Goal: Browse casually: Explore the website without a specific task or goal

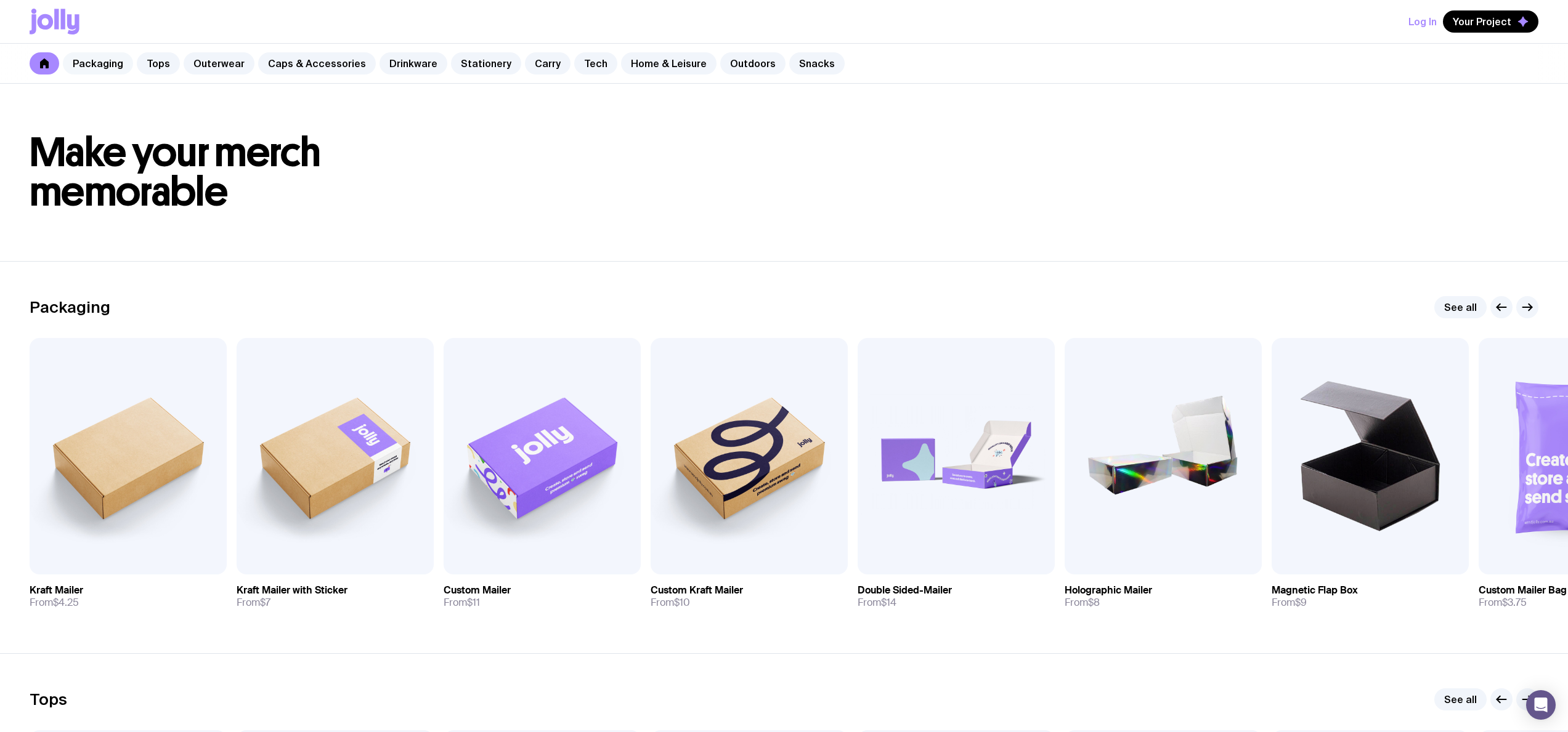
click at [110, 57] on link "Packaging" at bounding box center [97, 63] width 70 height 22
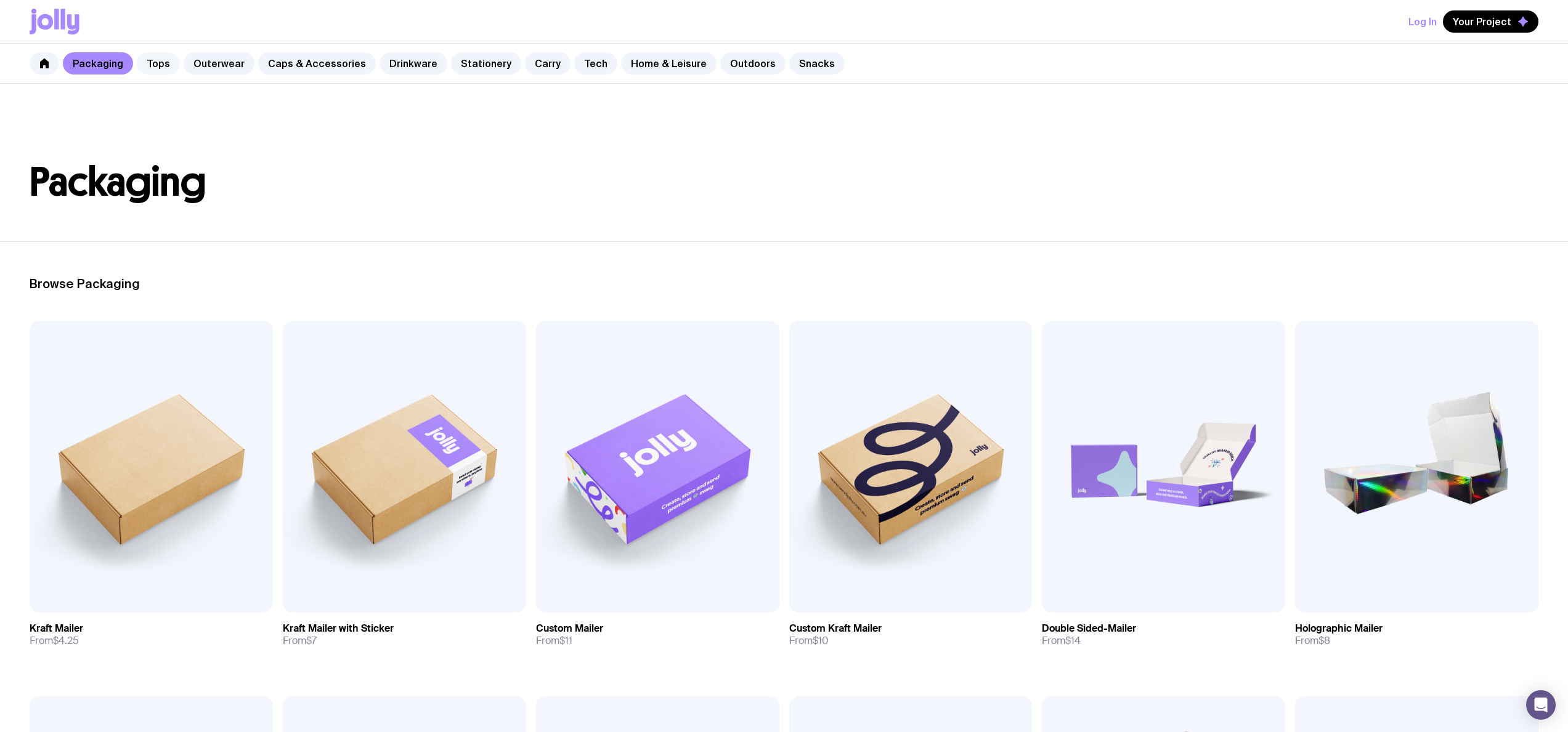
click at [159, 63] on link "Tops" at bounding box center [158, 63] width 43 height 22
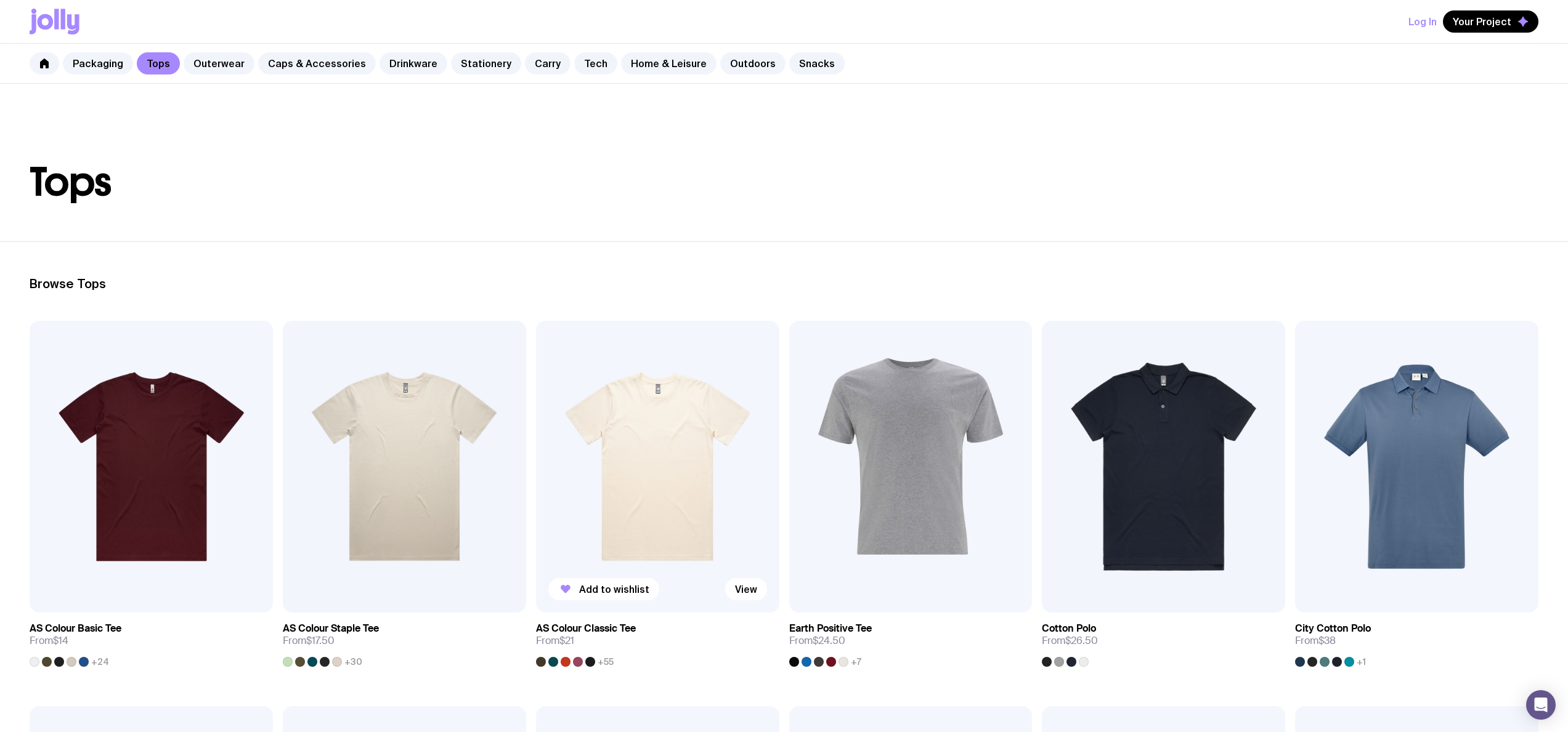
click at [663, 467] on img at bounding box center [658, 466] width 243 height 292
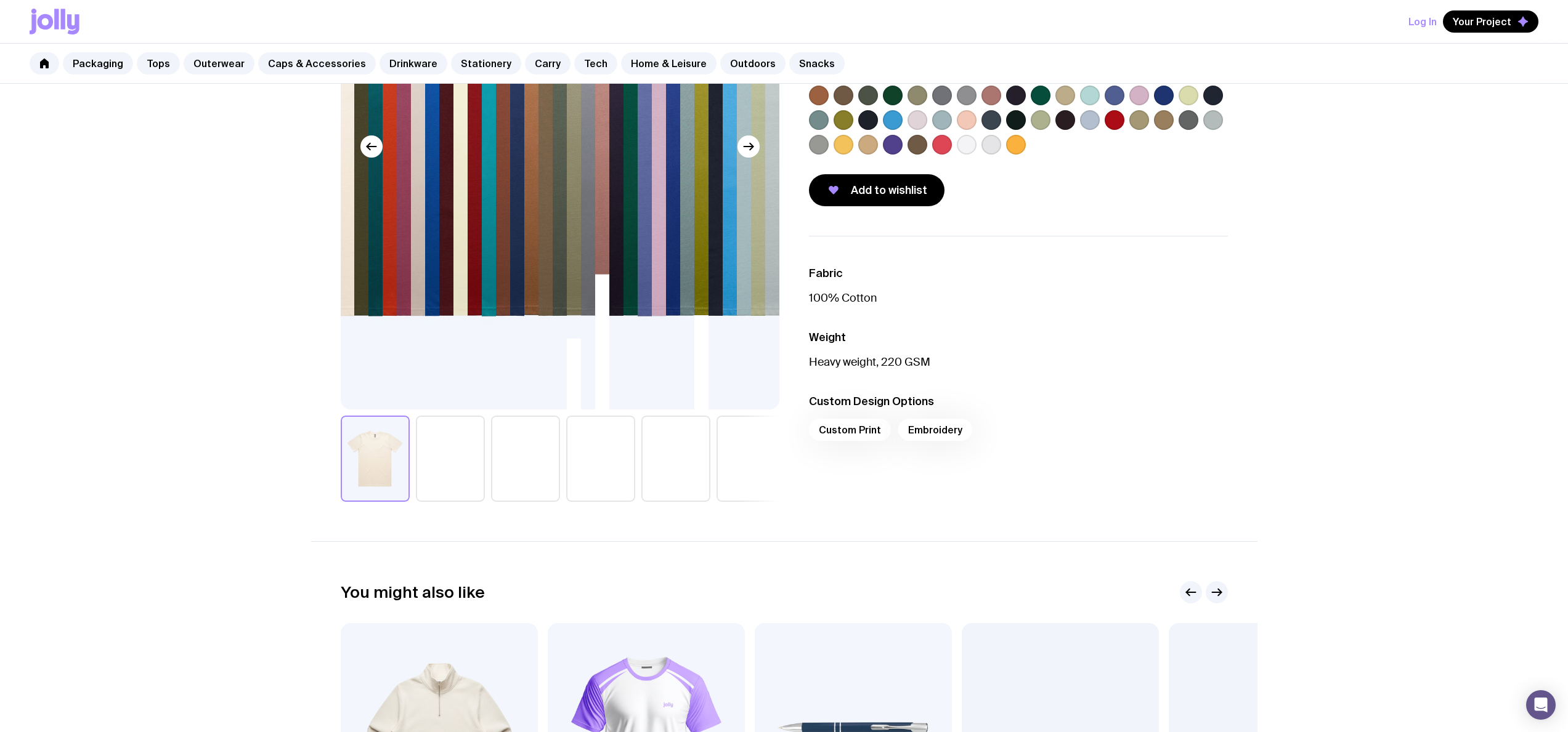
scroll to position [33, 0]
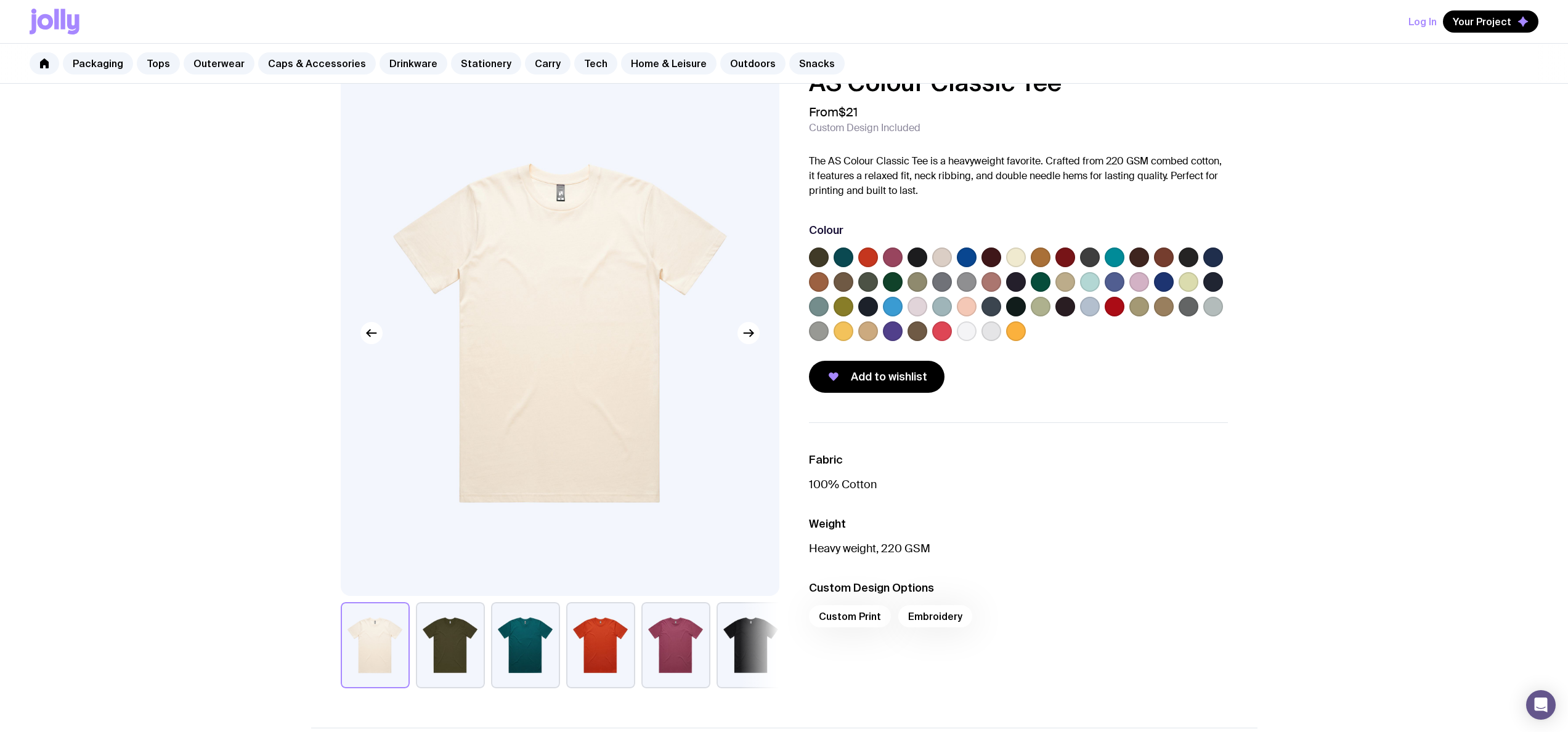
click at [390, 336] on img at bounding box center [560, 333] width 439 height 526
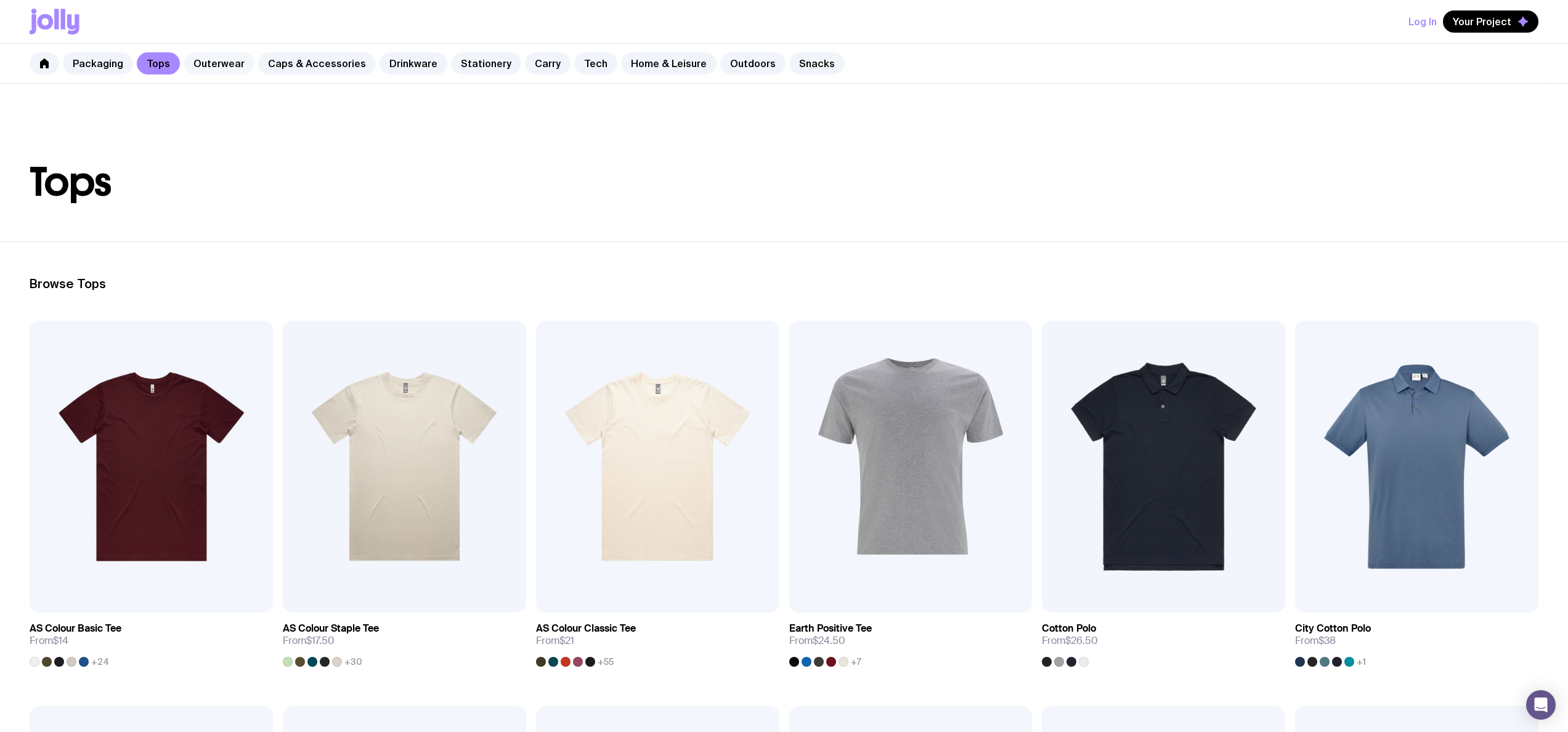
click at [223, 58] on link "Outerwear" at bounding box center [219, 63] width 71 height 22
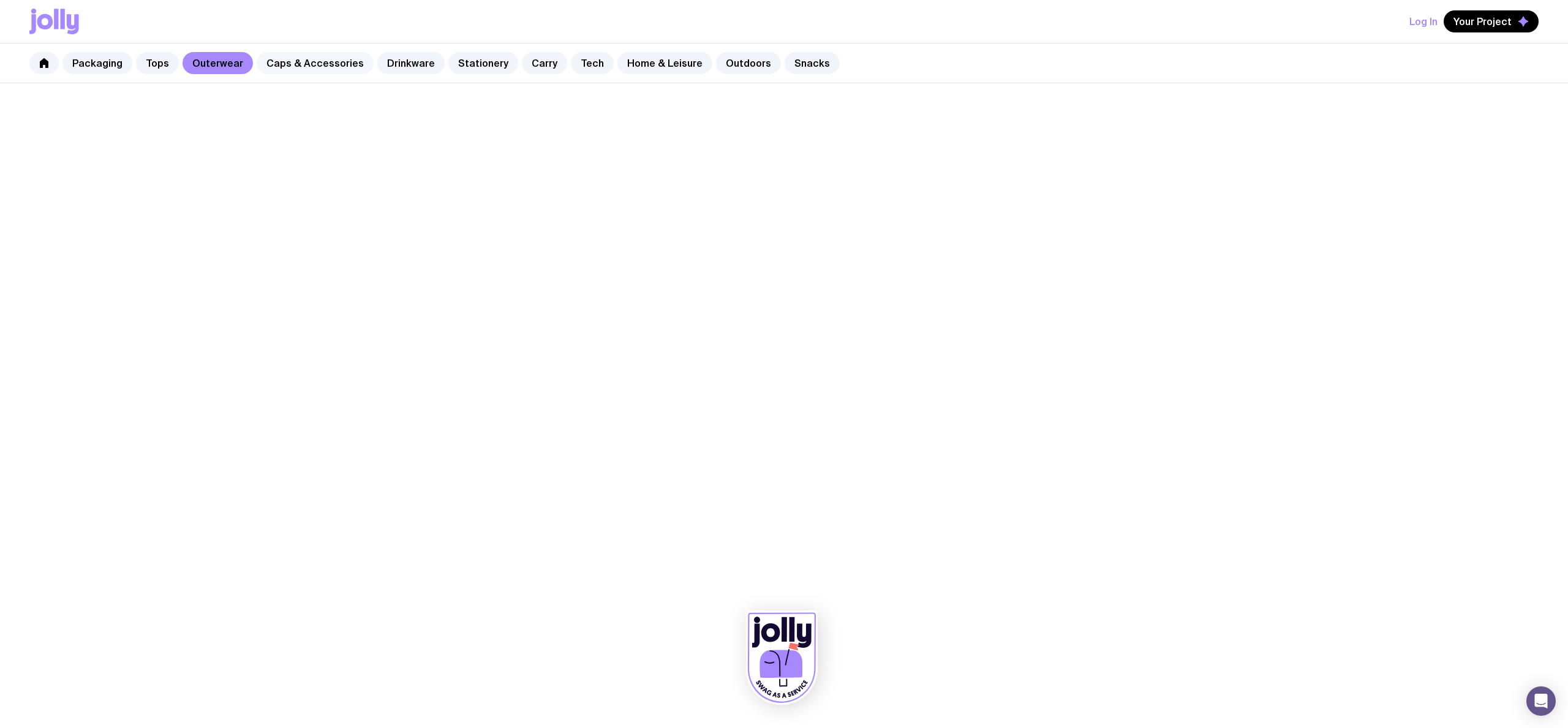
click at [312, 63] on link "Caps & Accessories" at bounding box center [315, 63] width 117 height 22
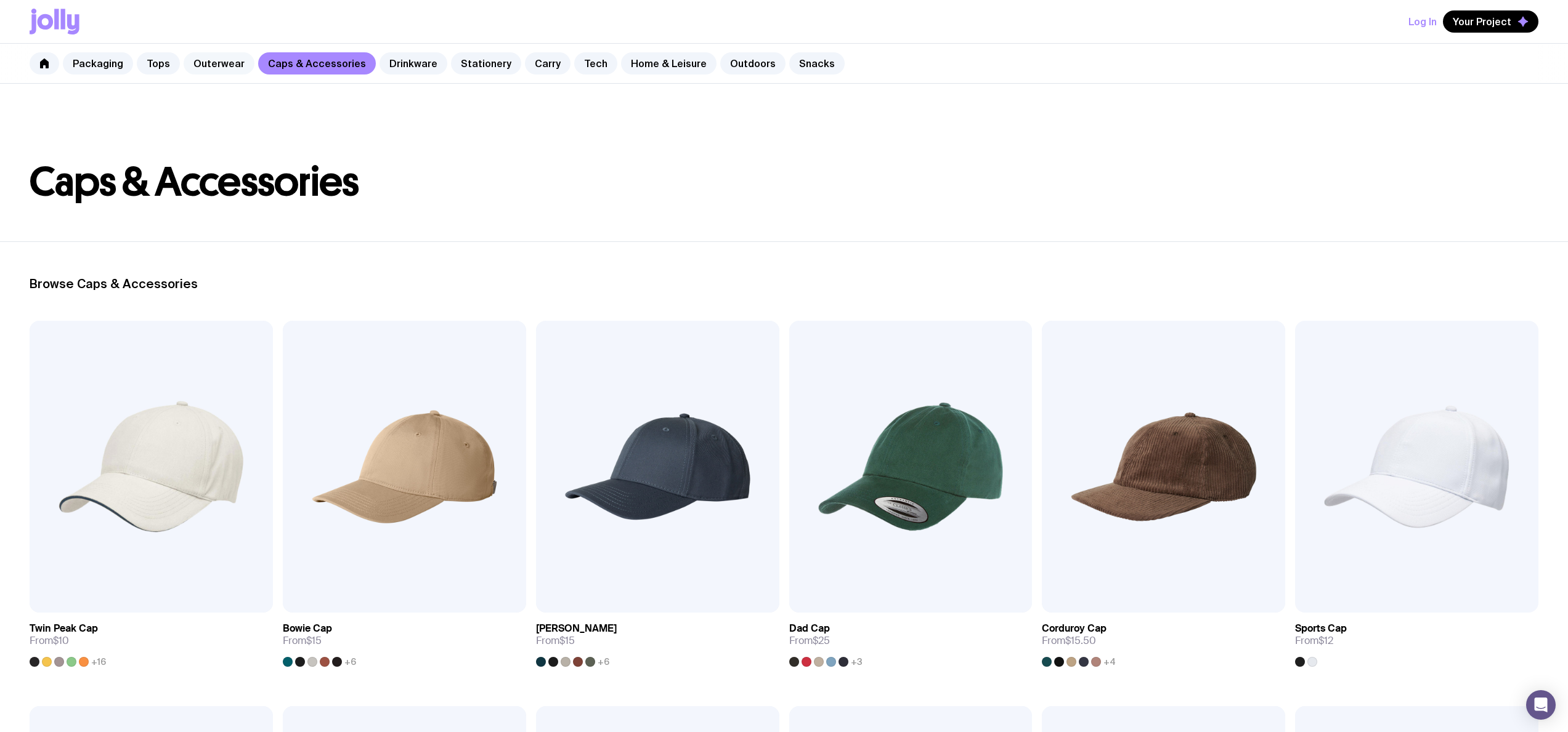
click at [212, 62] on link "Outerwear" at bounding box center [219, 63] width 71 height 22
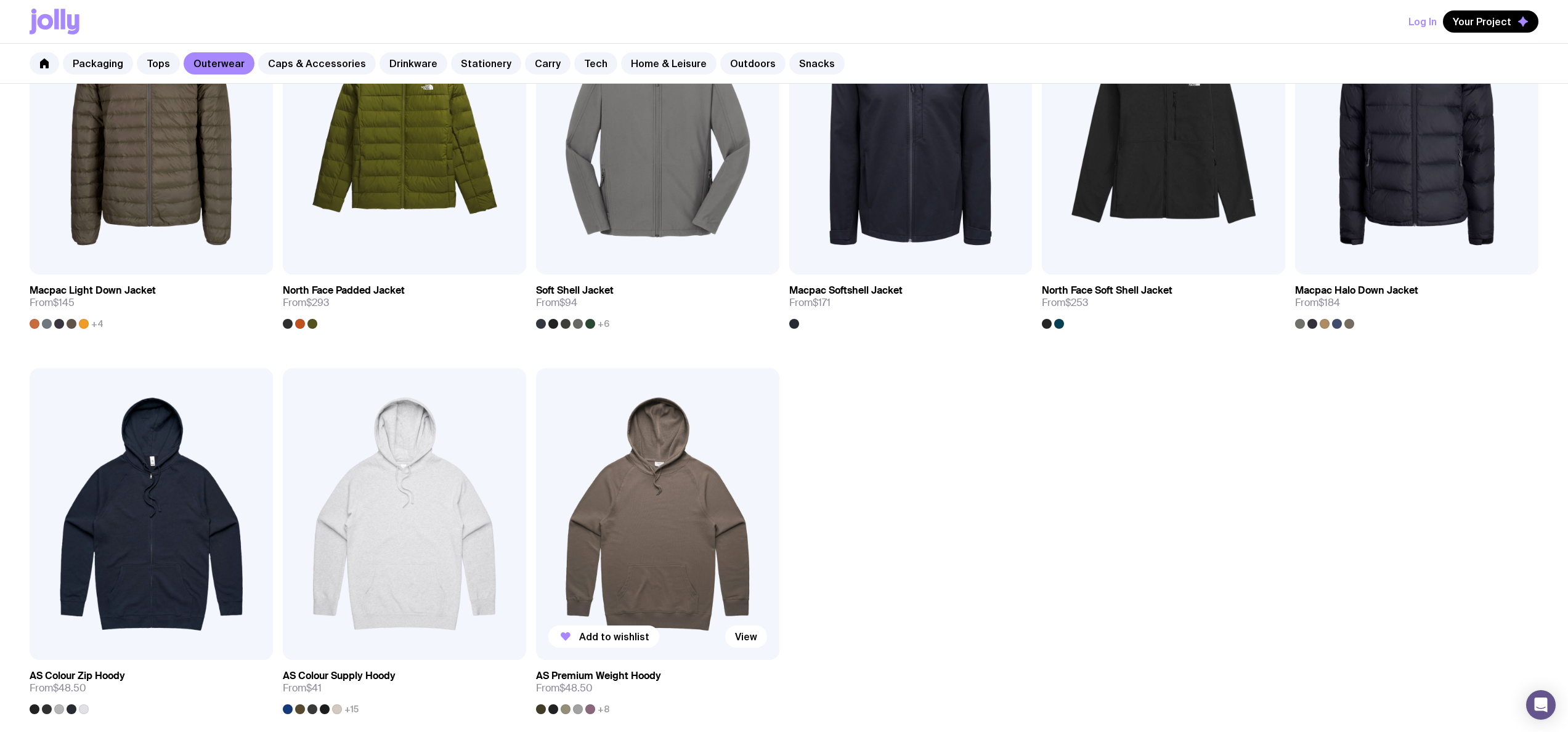
scroll to position [1132, 0]
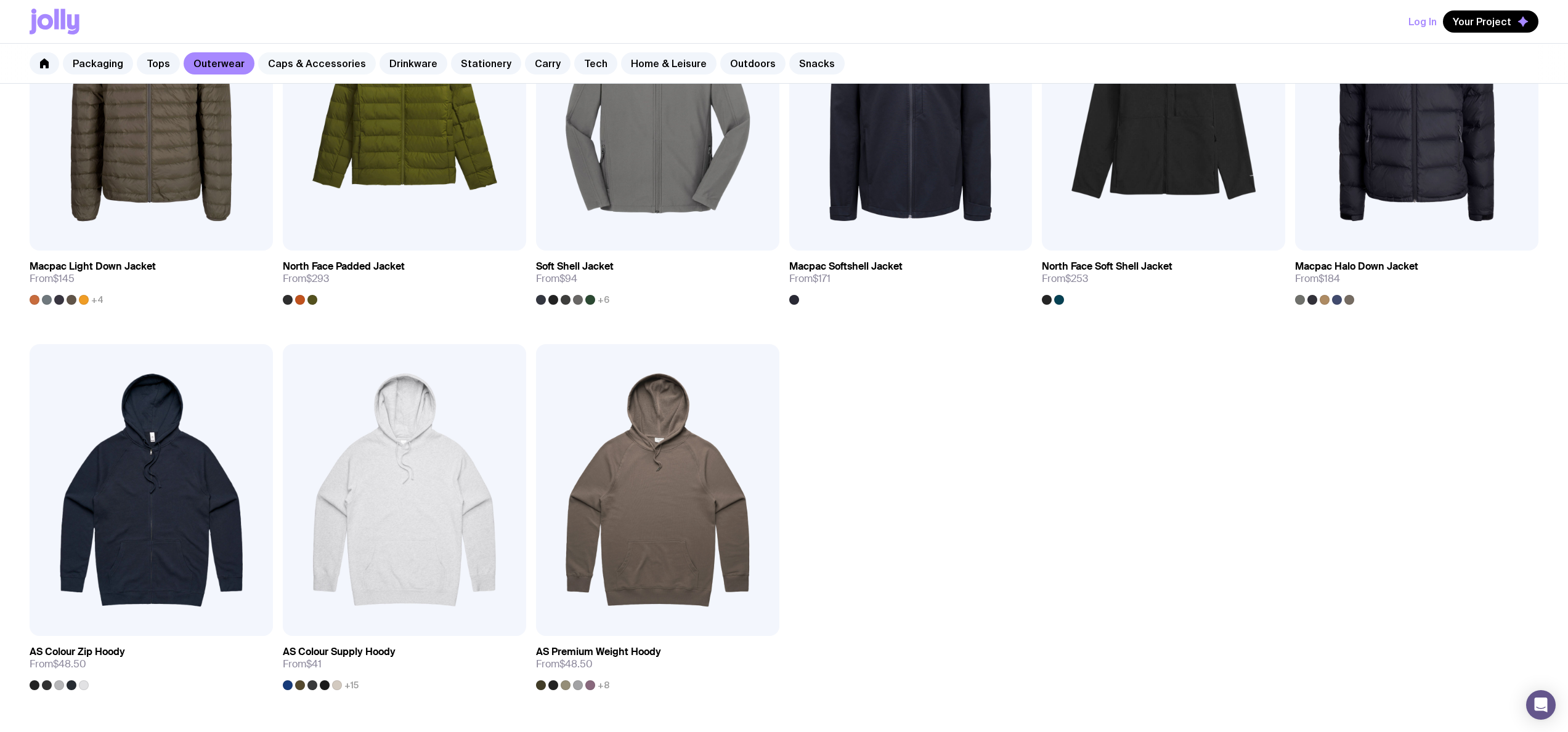
click at [288, 62] on link "Caps & Accessories" at bounding box center [316, 63] width 117 height 22
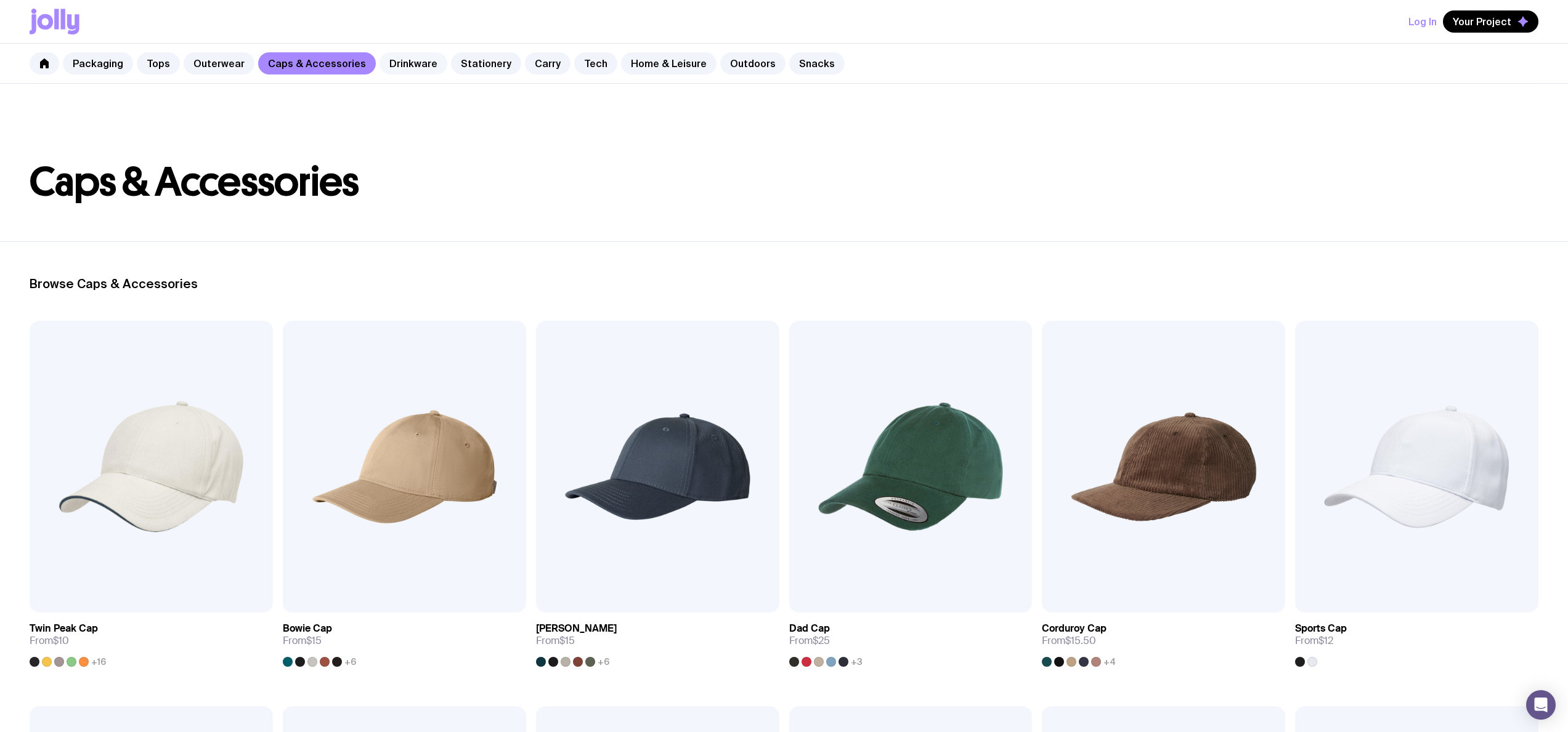
click at [388, 71] on link "Drinkware" at bounding box center [413, 63] width 68 height 22
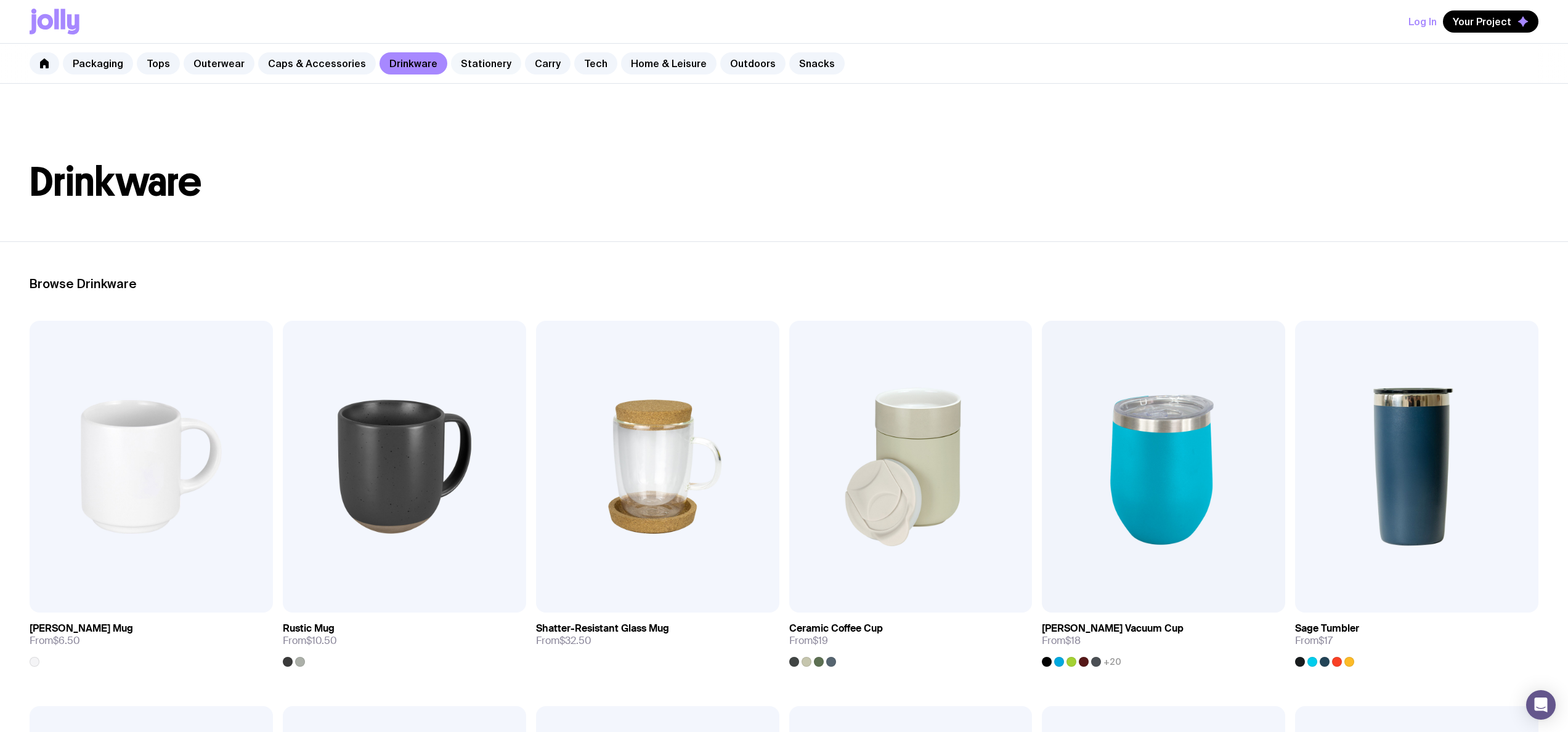
click at [466, 65] on link "Stationery" at bounding box center [486, 63] width 70 height 22
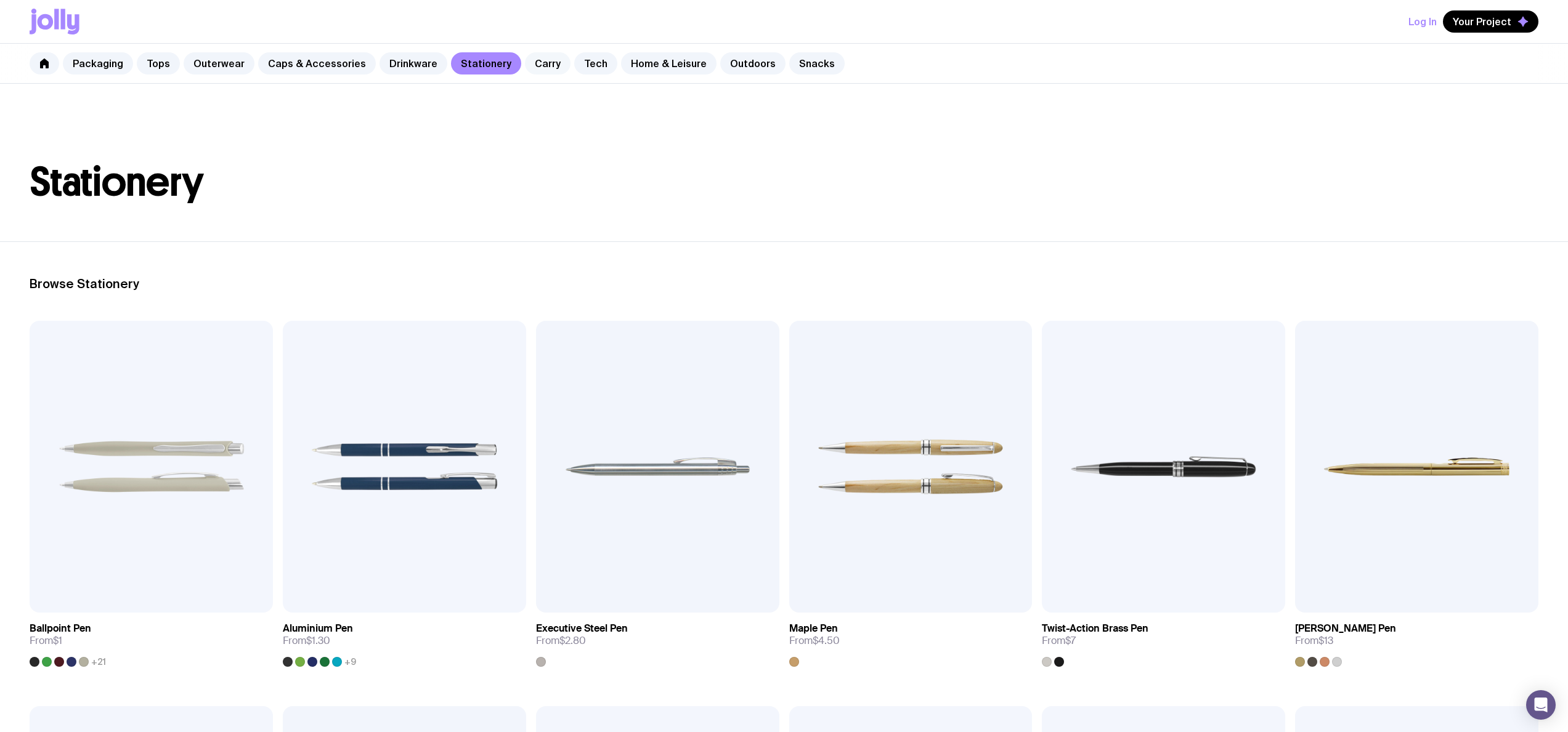
click at [533, 60] on link "Carry" at bounding box center [548, 63] width 46 height 22
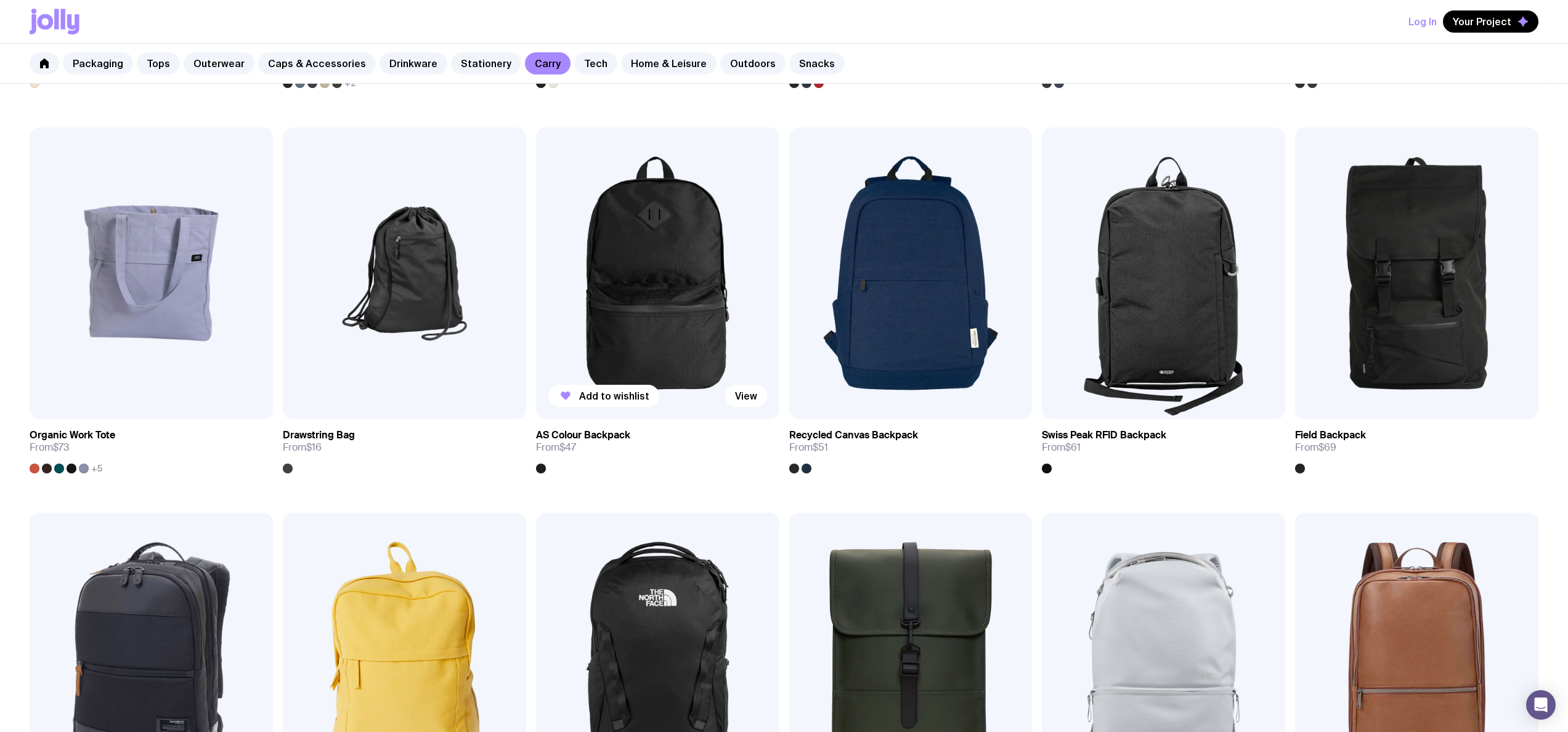
scroll to position [400, 0]
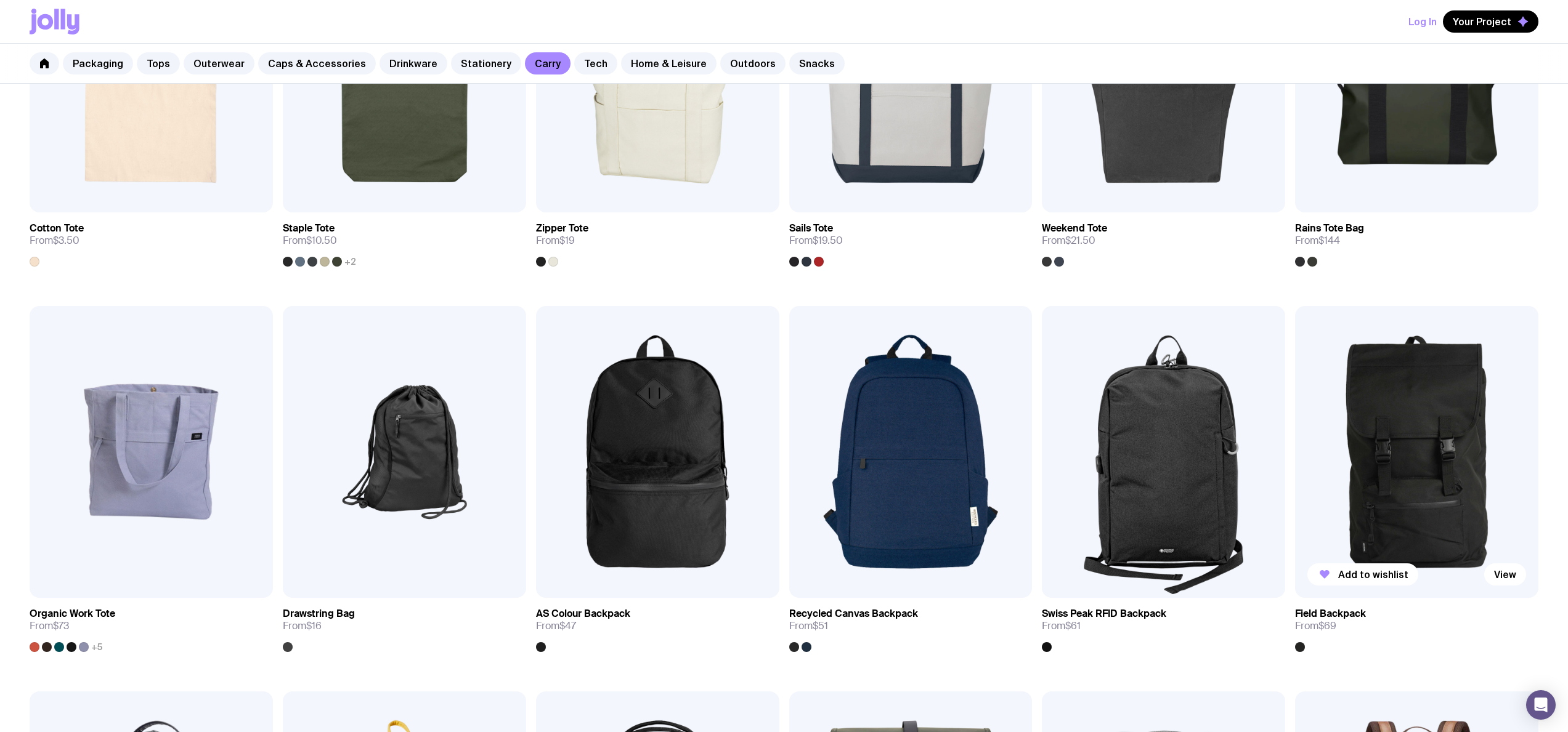
click at [1412, 476] on img at bounding box center [1417, 452] width 243 height 292
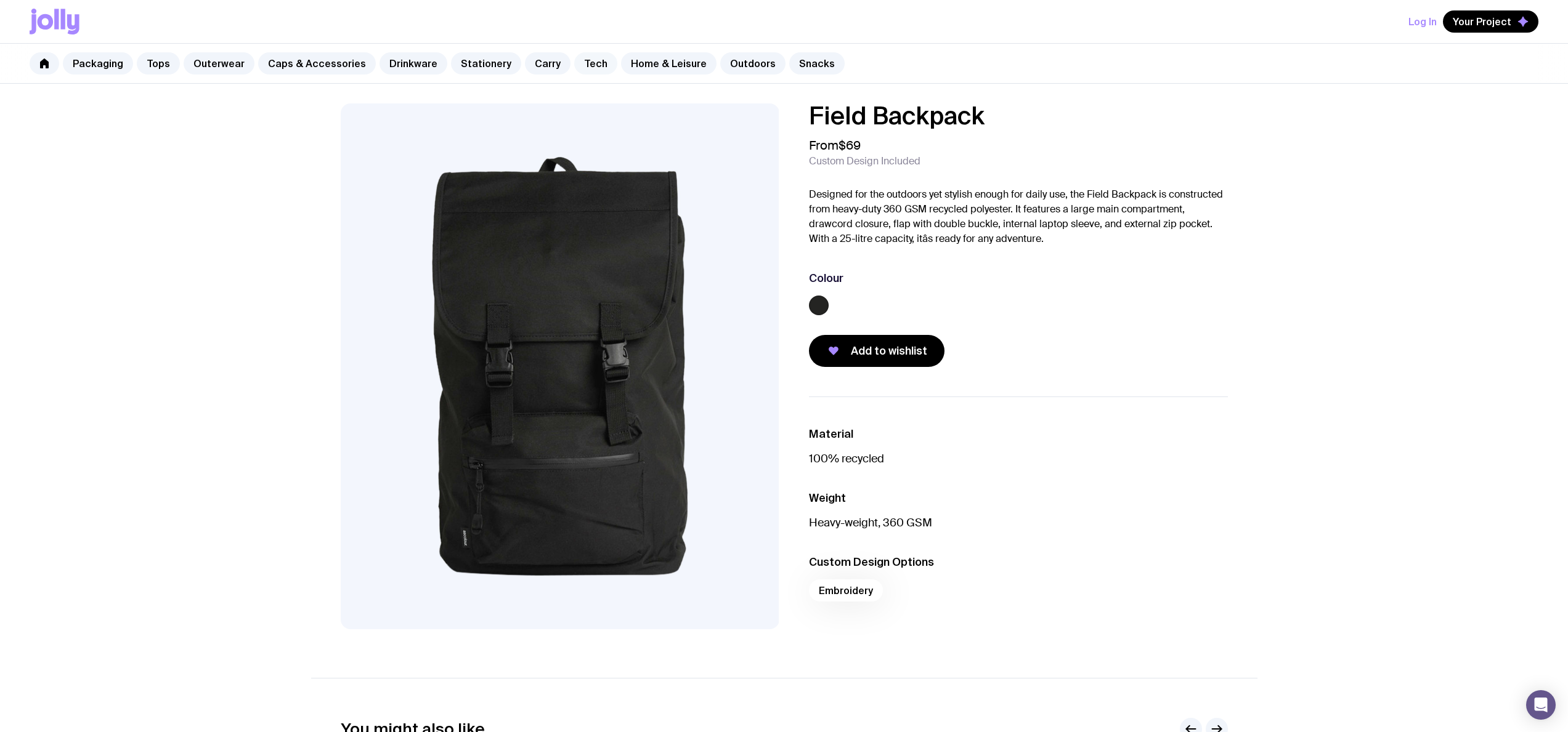
click at [587, 68] on link "Tech" at bounding box center [595, 63] width 43 height 22
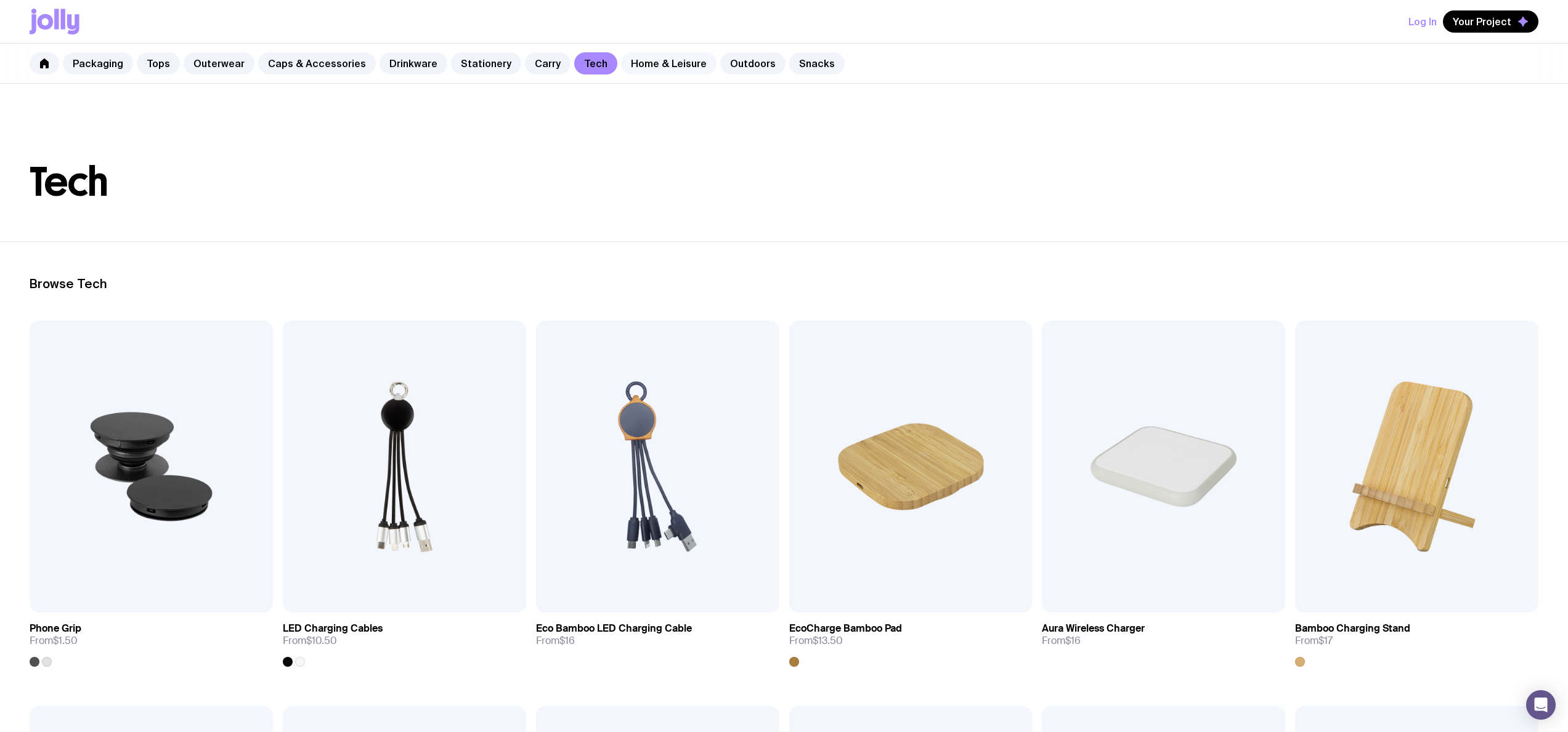
click at [642, 68] on link "Home & Leisure" at bounding box center [668, 63] width 95 height 22
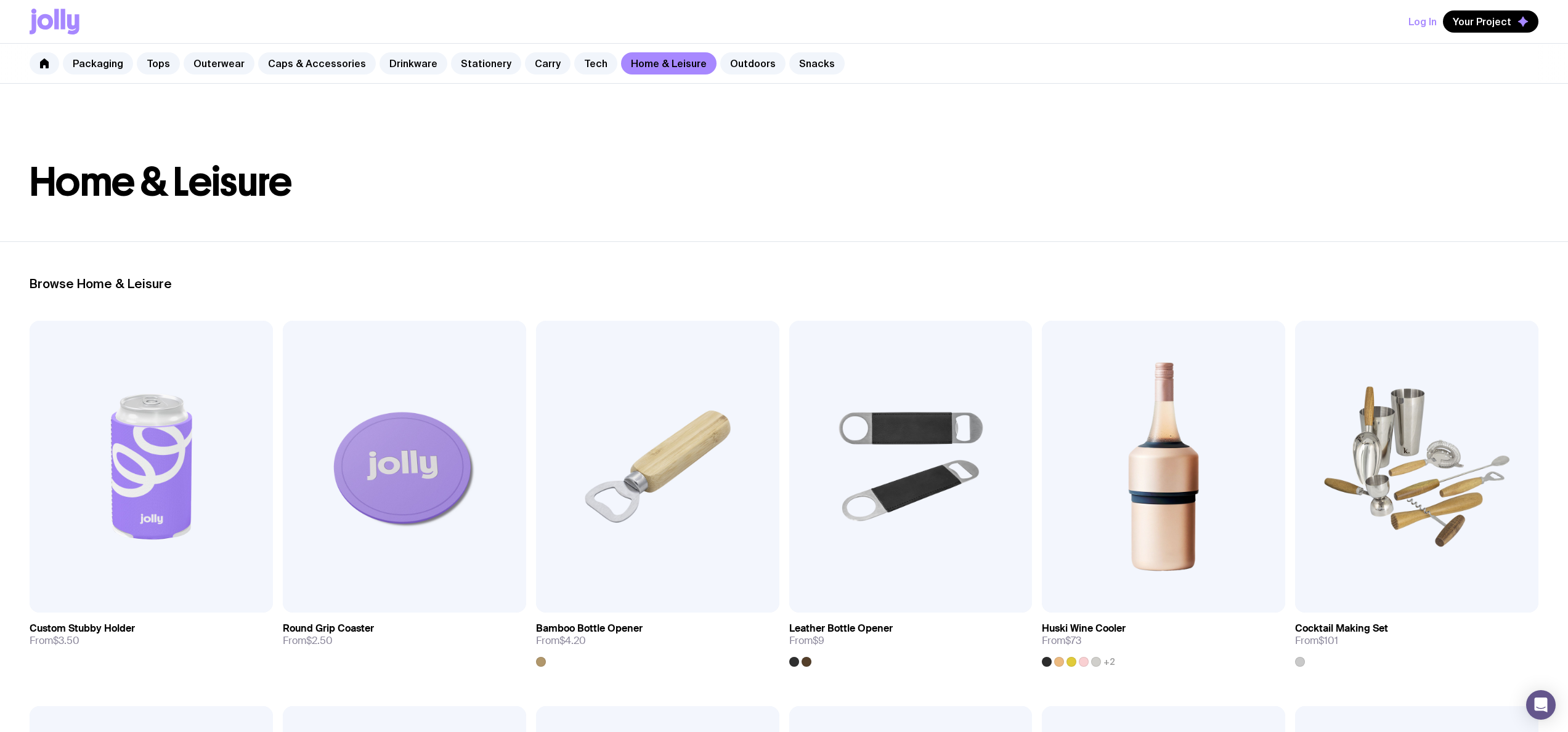
click at [736, 76] on div "Packaging Tops Outerwear Caps & Accessories Drinkware Stationery Carry Tech Hom…" at bounding box center [784, 64] width 1568 height 40
click at [721, 68] on link "Outdoors" at bounding box center [753, 63] width 65 height 22
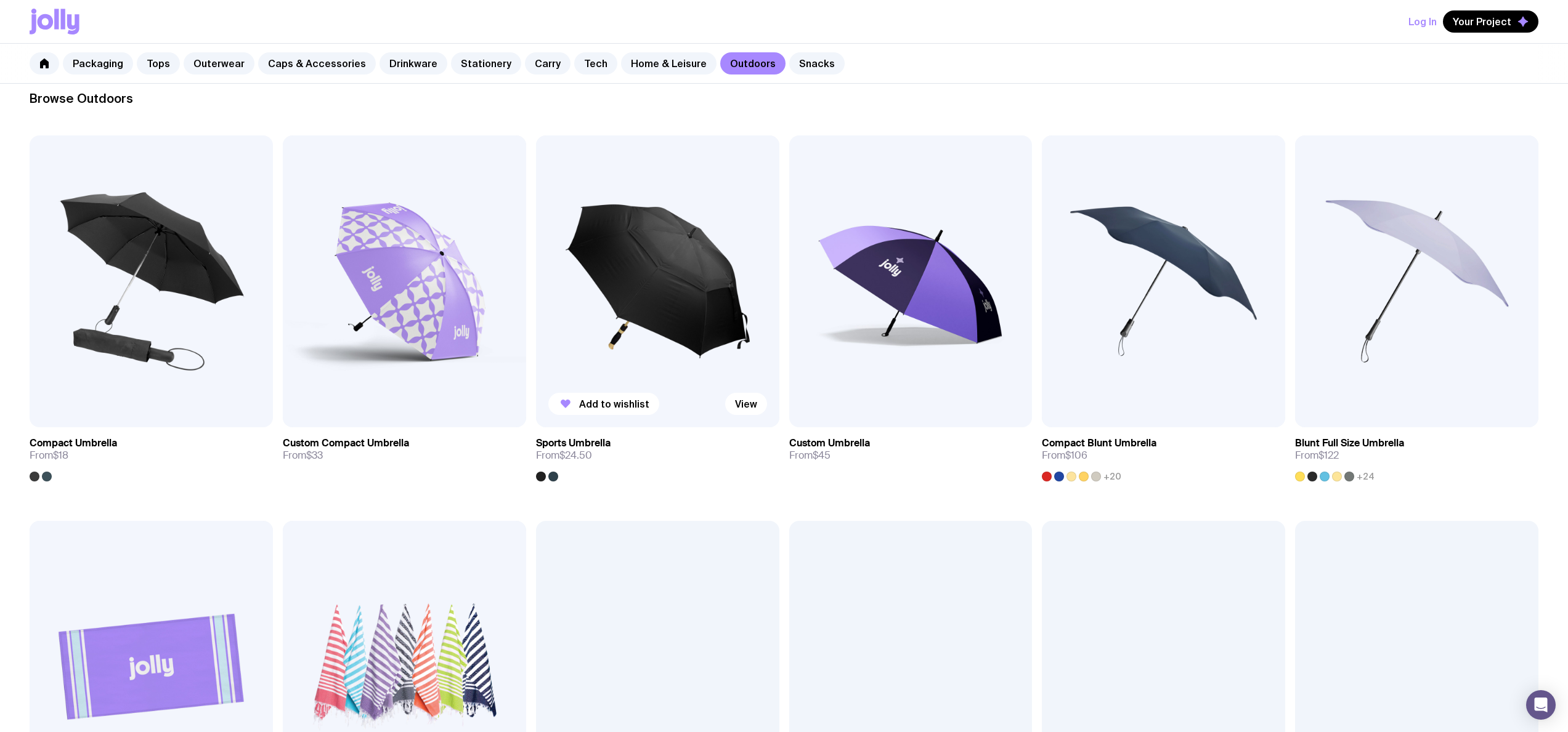
scroll to position [177, 0]
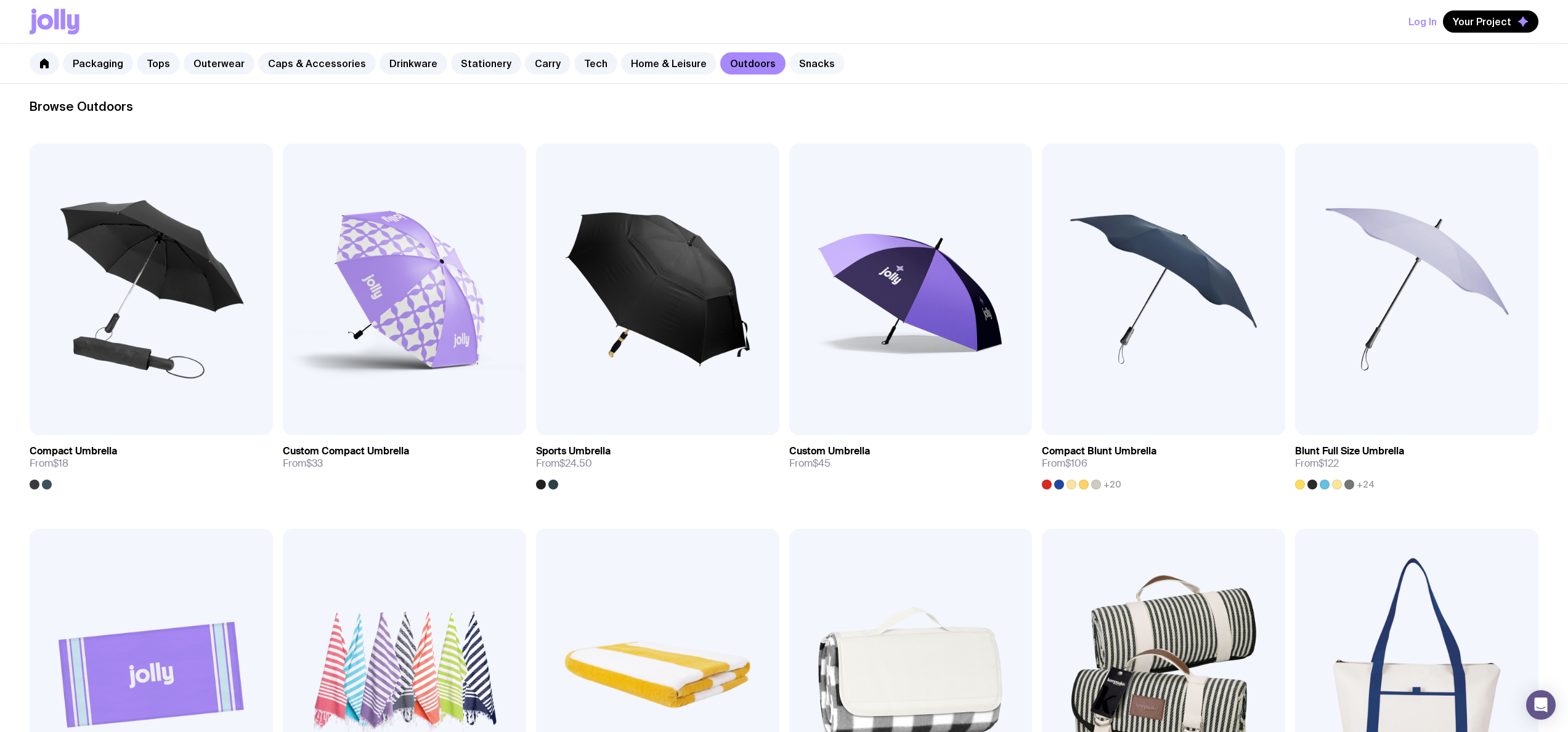
click at [794, 53] on link "Snacks" at bounding box center [817, 63] width 55 height 22
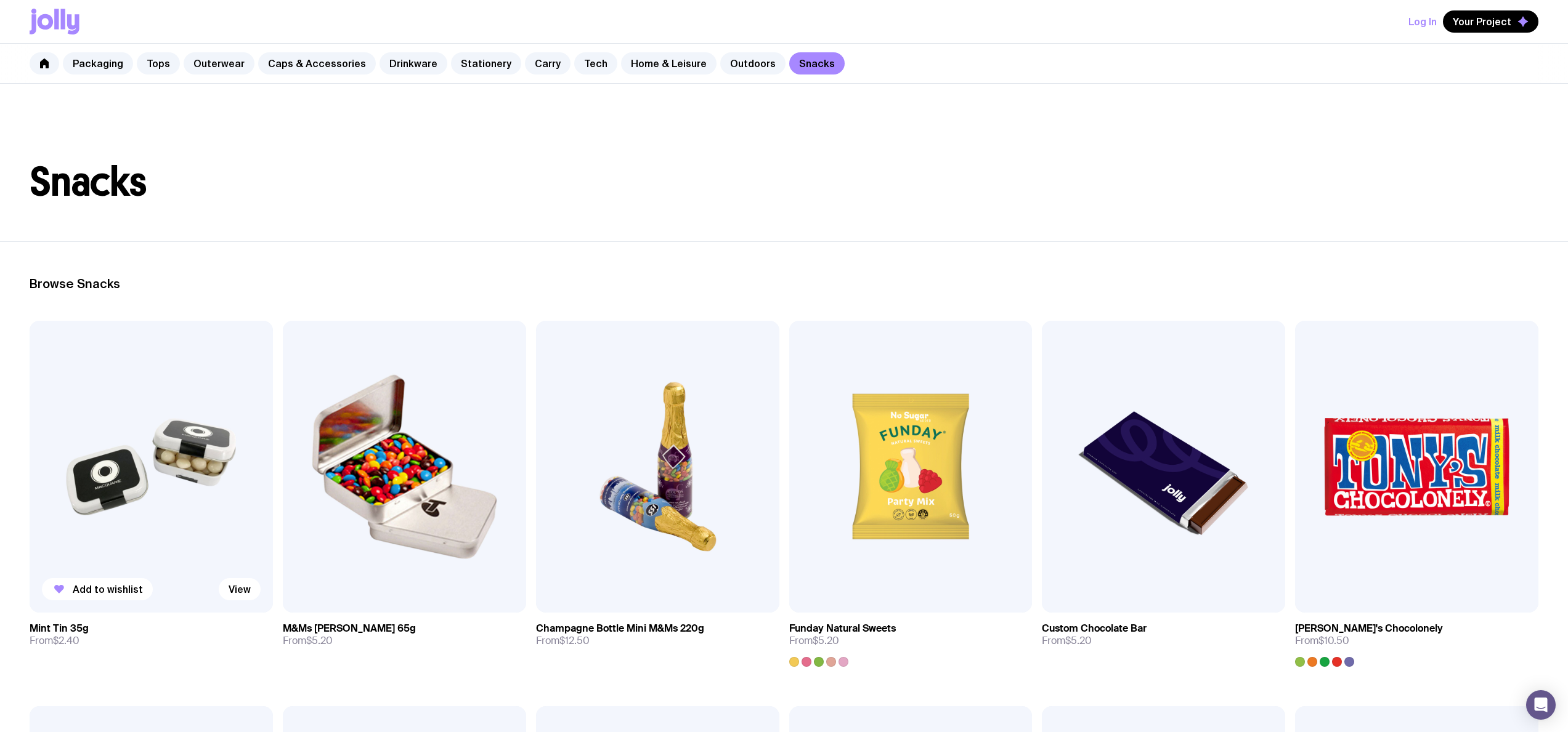
click at [197, 486] on img at bounding box center [151, 466] width 243 height 292
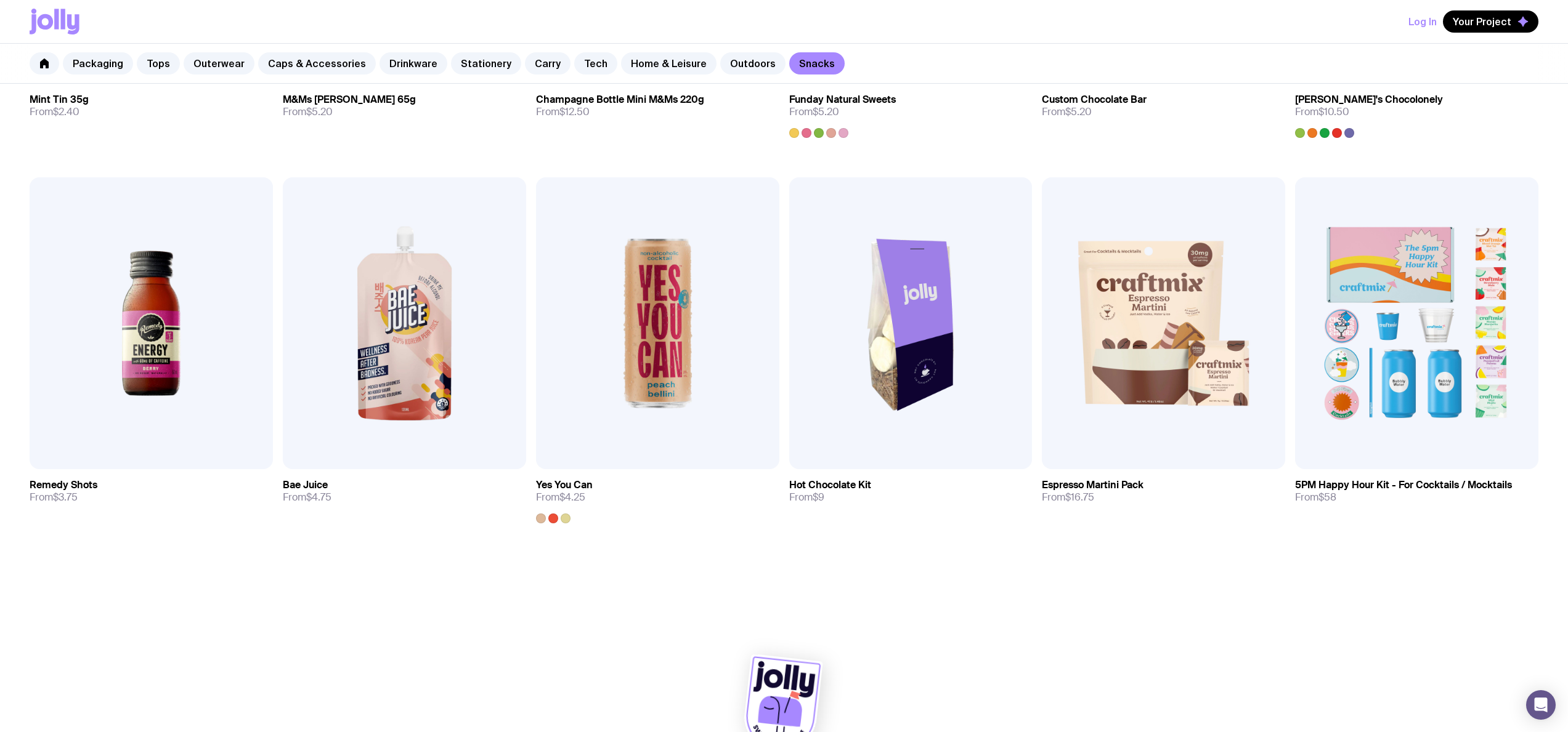
scroll to position [75, 0]
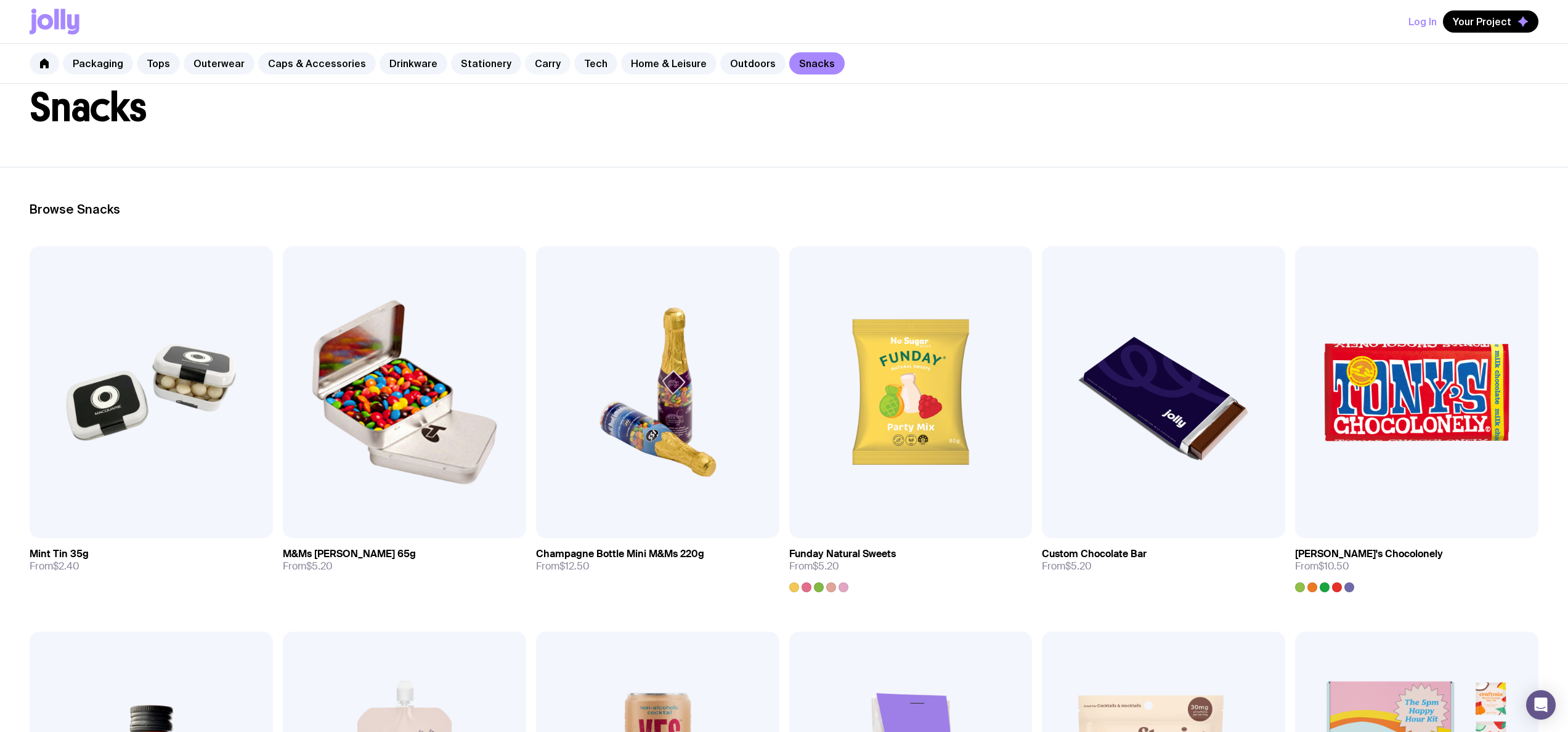
click at [528, 65] on link "Carry" at bounding box center [548, 63] width 46 height 22
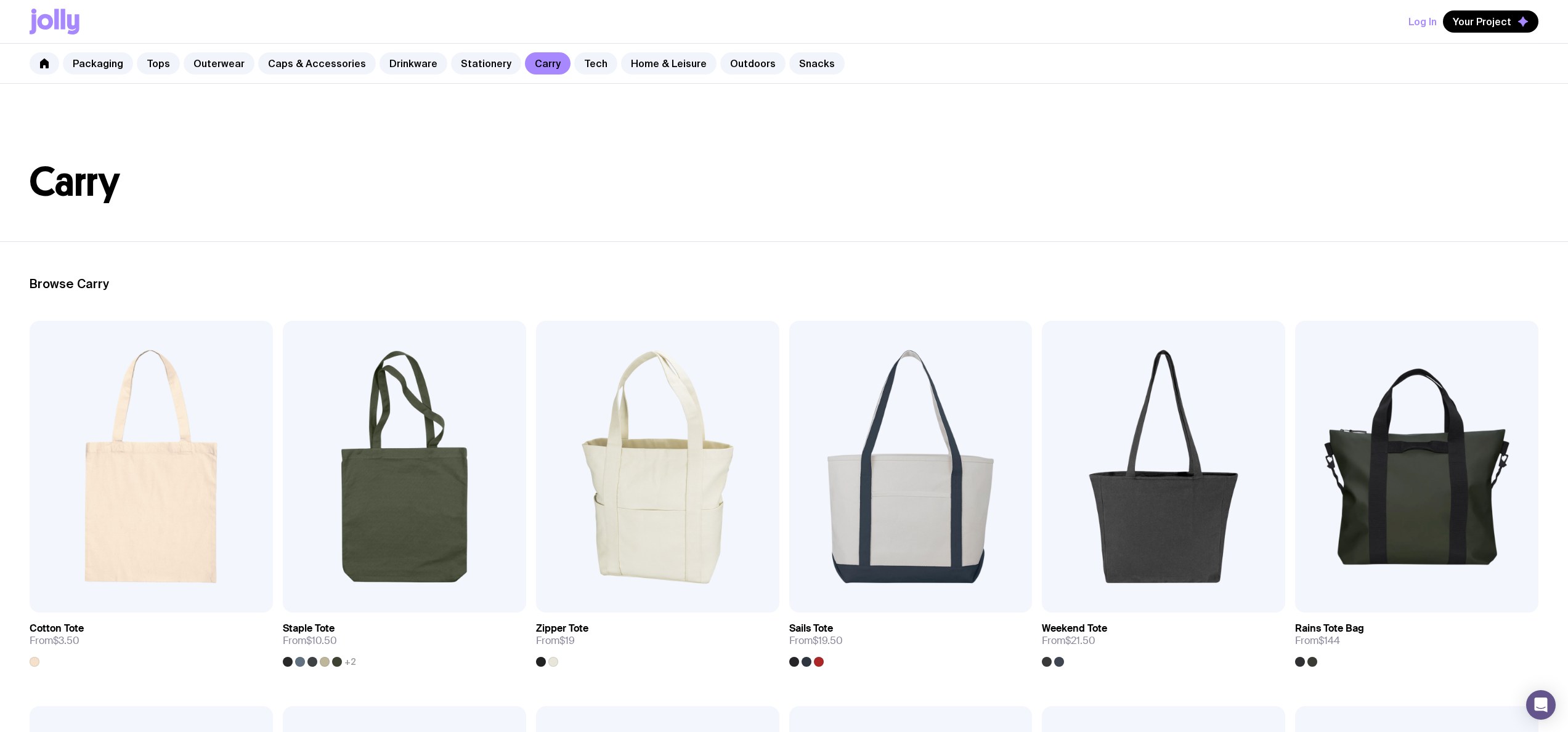
click at [584, 75] on div "Packaging Tops Outerwear Caps & Accessories Drinkware Stationery Carry Tech Hom…" at bounding box center [784, 64] width 1568 height 40
click at [575, 68] on link "Tech" at bounding box center [595, 63] width 43 height 22
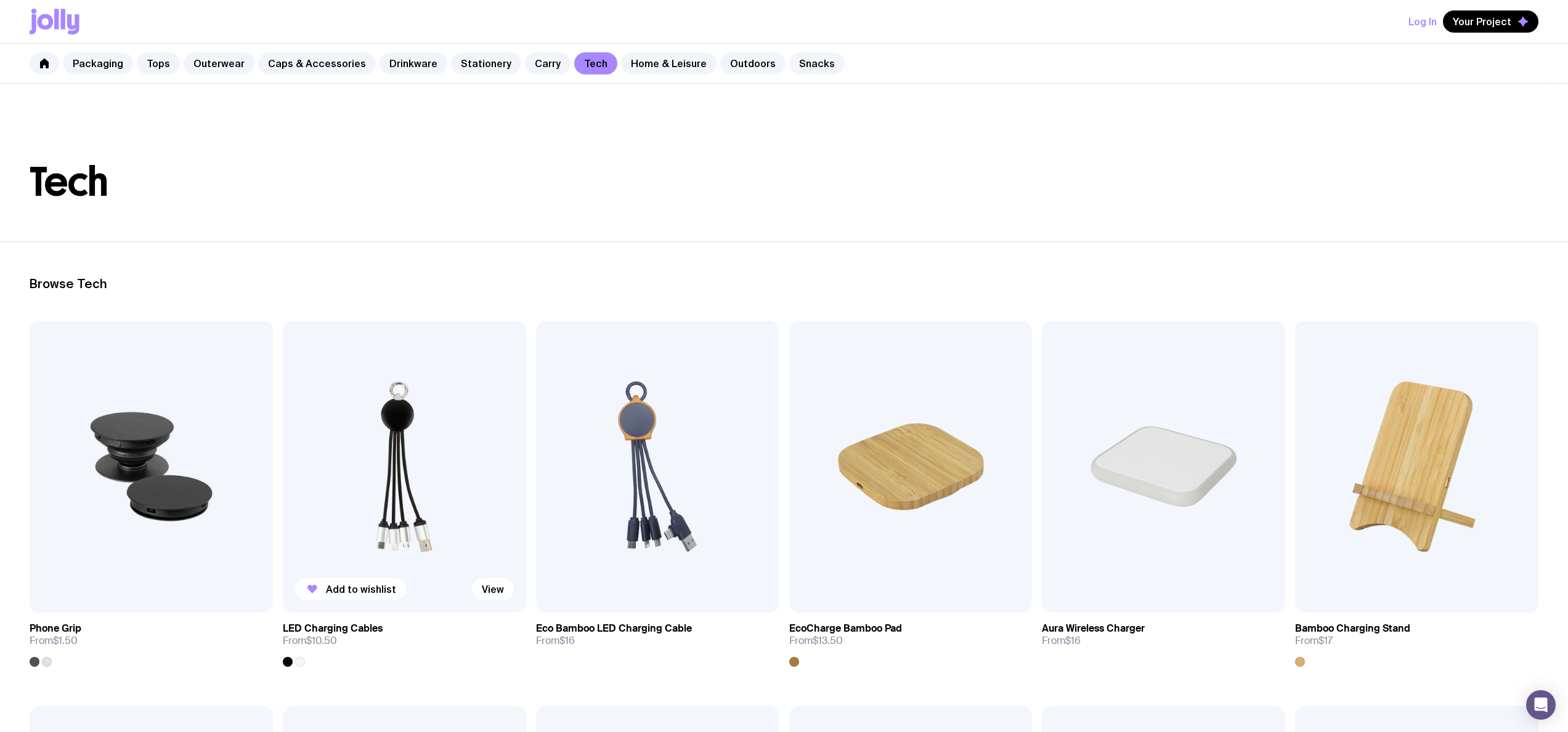
scroll to position [257, 0]
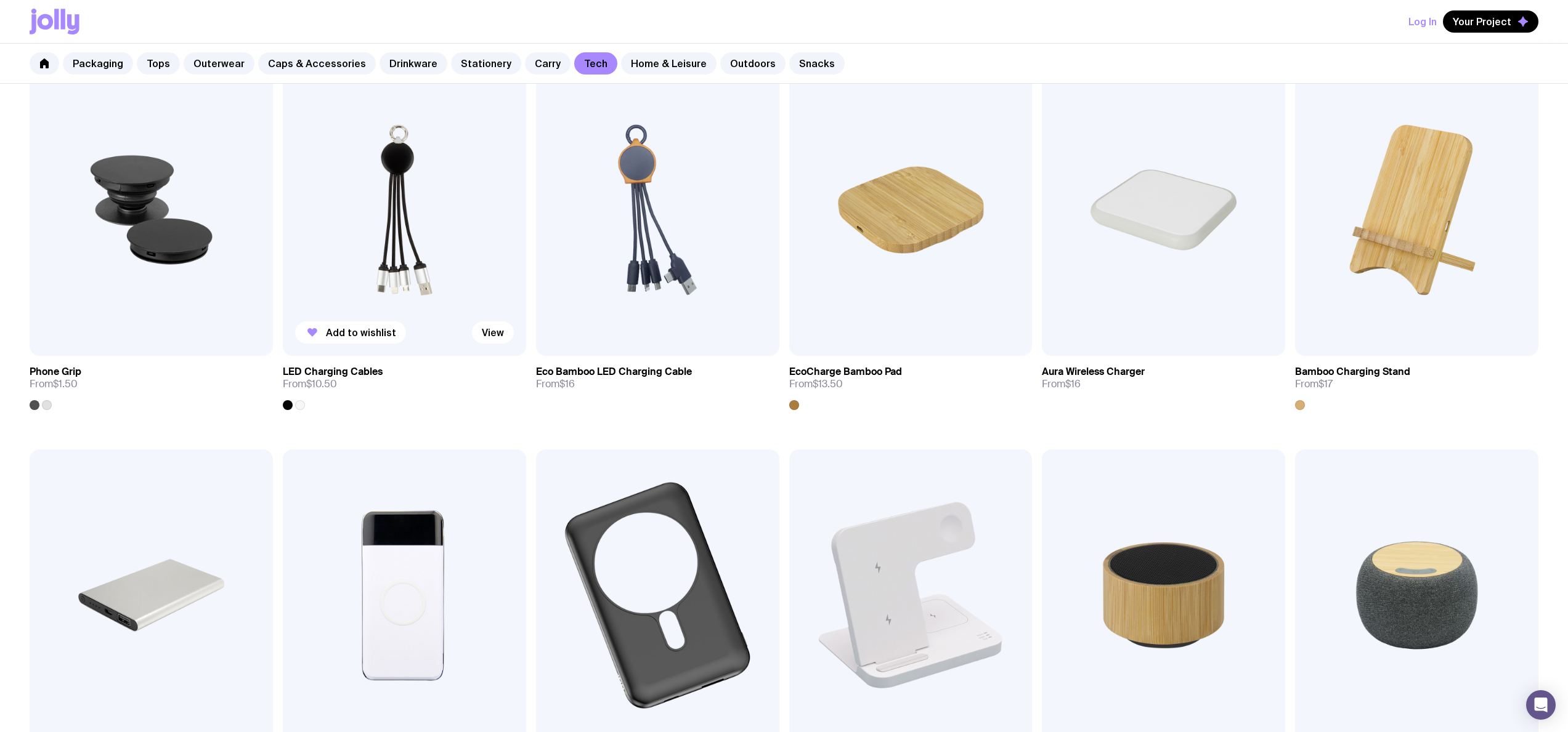
click at [392, 209] on img at bounding box center [405, 210] width 243 height 292
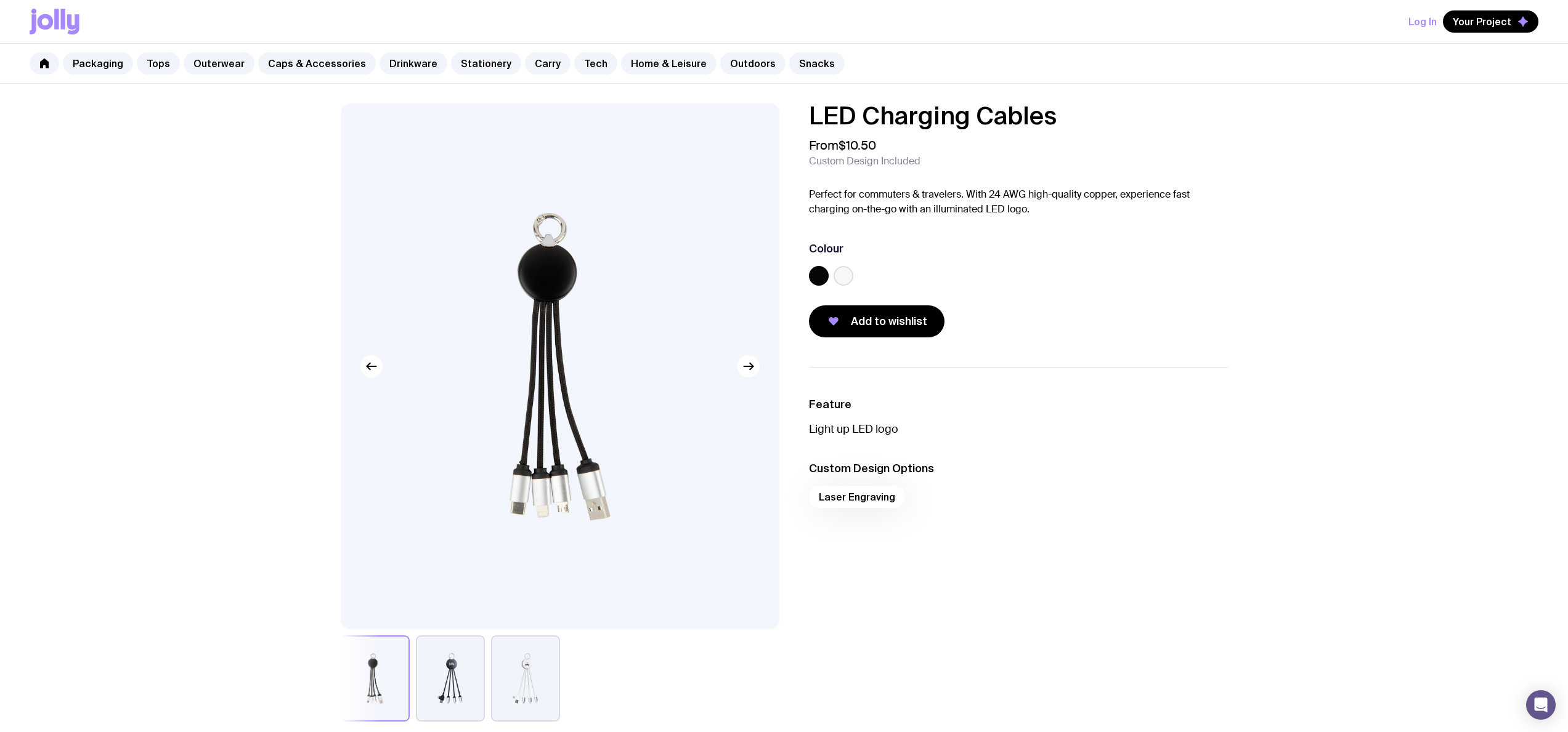
click at [820, 280] on label at bounding box center [818, 276] width 20 height 20
click at [0, 0] on input "radio" at bounding box center [0, 0] width 0 height 0
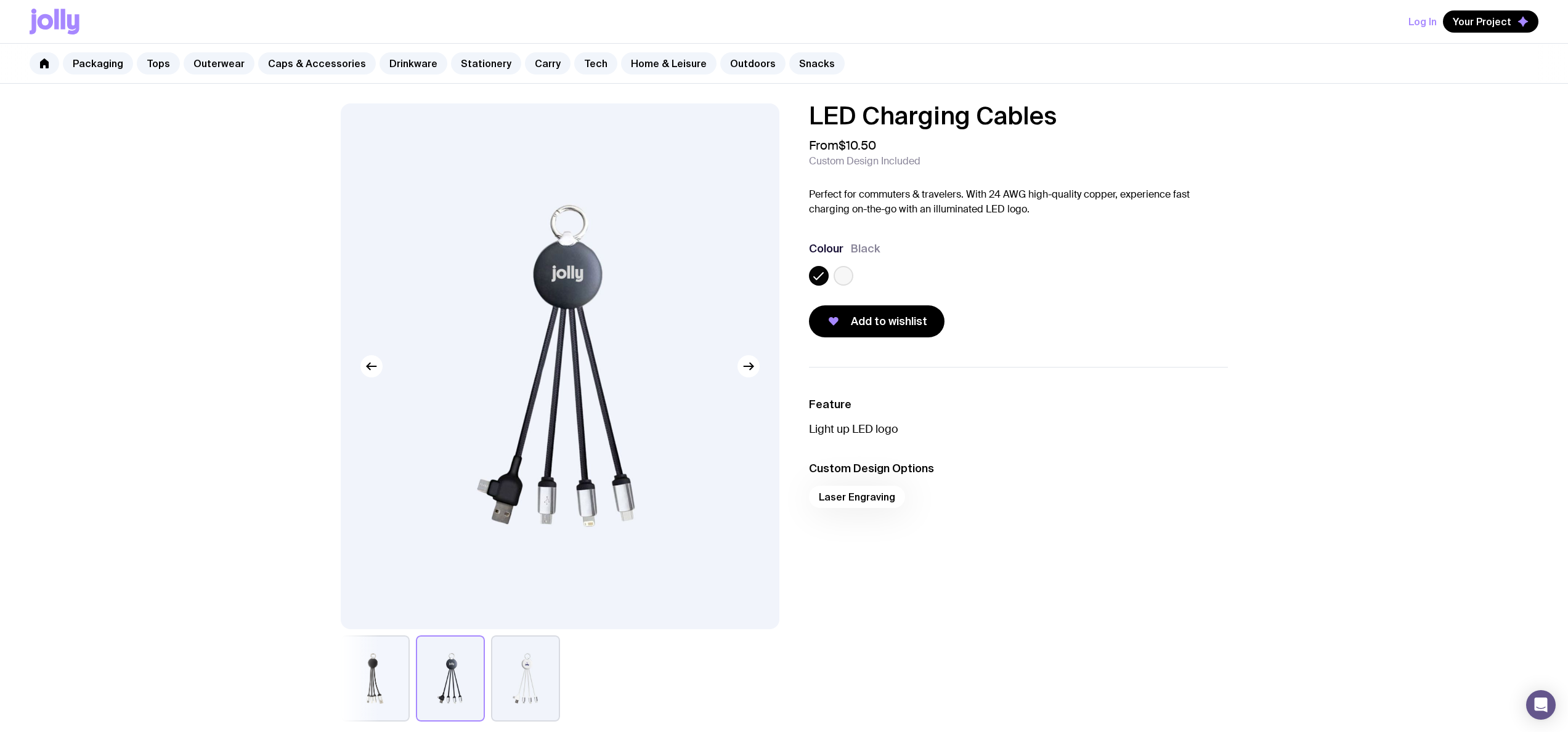
click at [840, 276] on label at bounding box center [843, 276] width 20 height 20
click at [0, 0] on input "radio" at bounding box center [0, 0] width 0 height 0
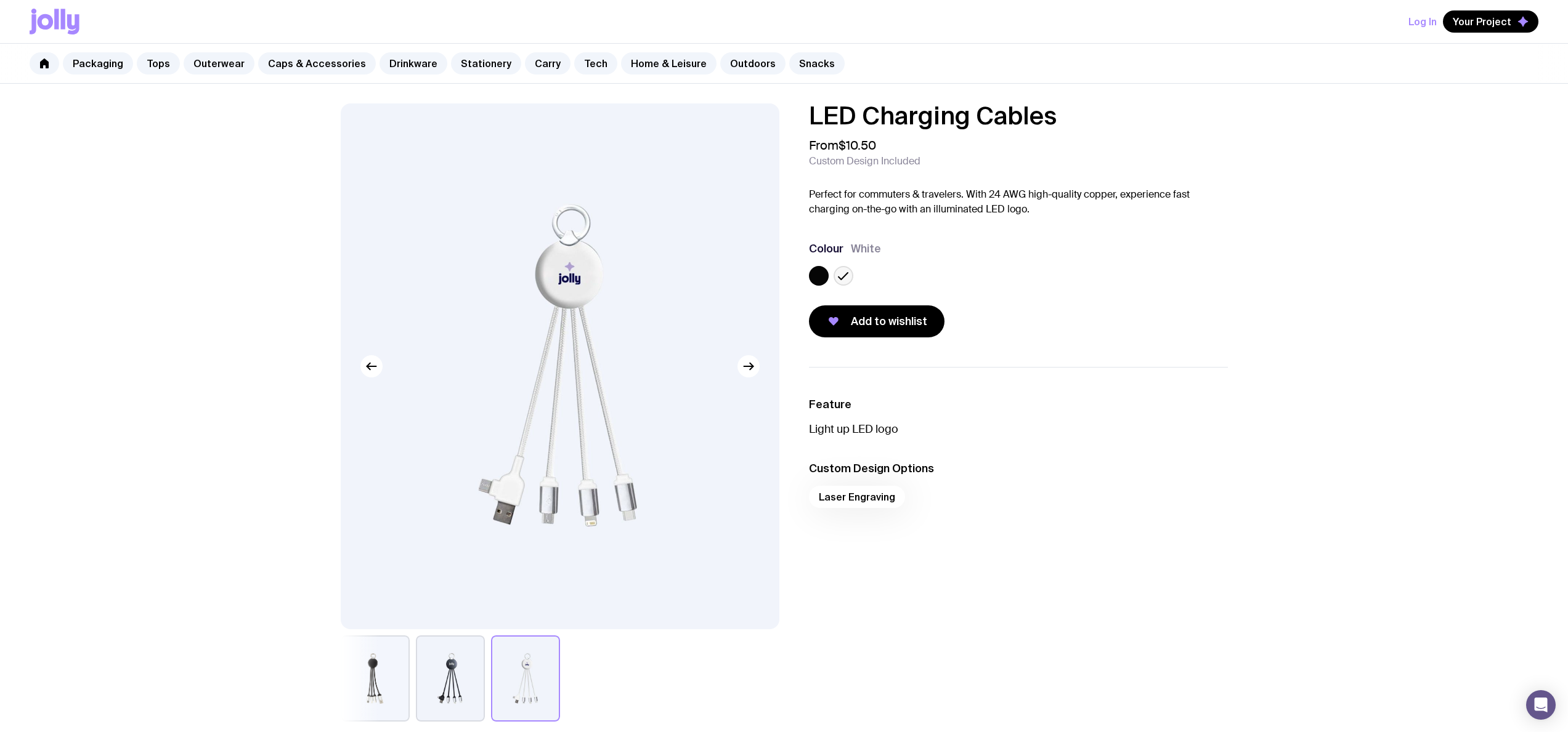
click at [816, 274] on label at bounding box center [818, 276] width 20 height 20
click at [0, 0] on input "radio" at bounding box center [0, 0] width 0 height 0
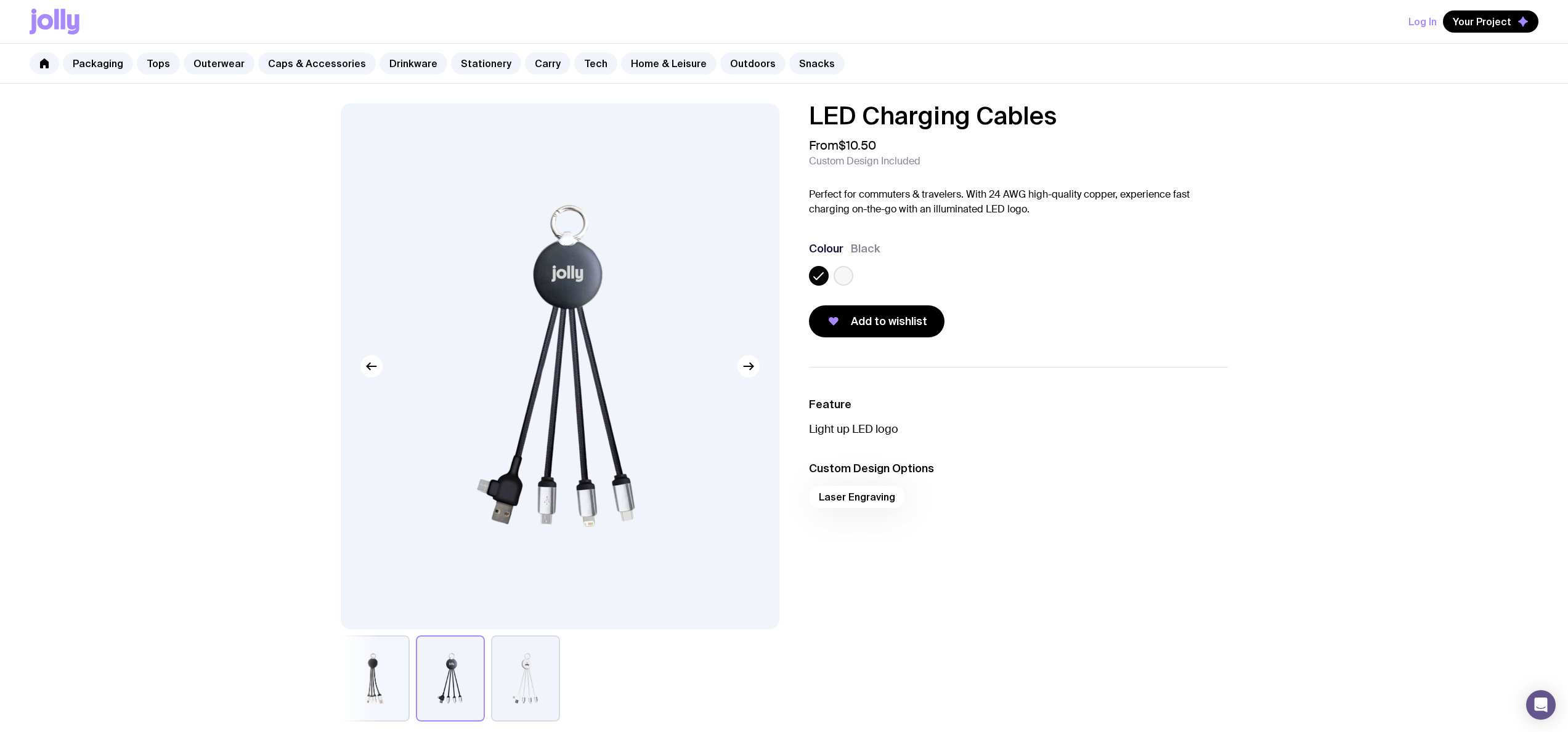
click at [850, 269] on div at bounding box center [843, 276] width 20 height 20
click at [832, 273] on div at bounding box center [1018, 278] width 419 height 25
click at [838, 274] on label at bounding box center [843, 276] width 20 height 20
click at [0, 0] on input "radio" at bounding box center [0, 0] width 0 height 0
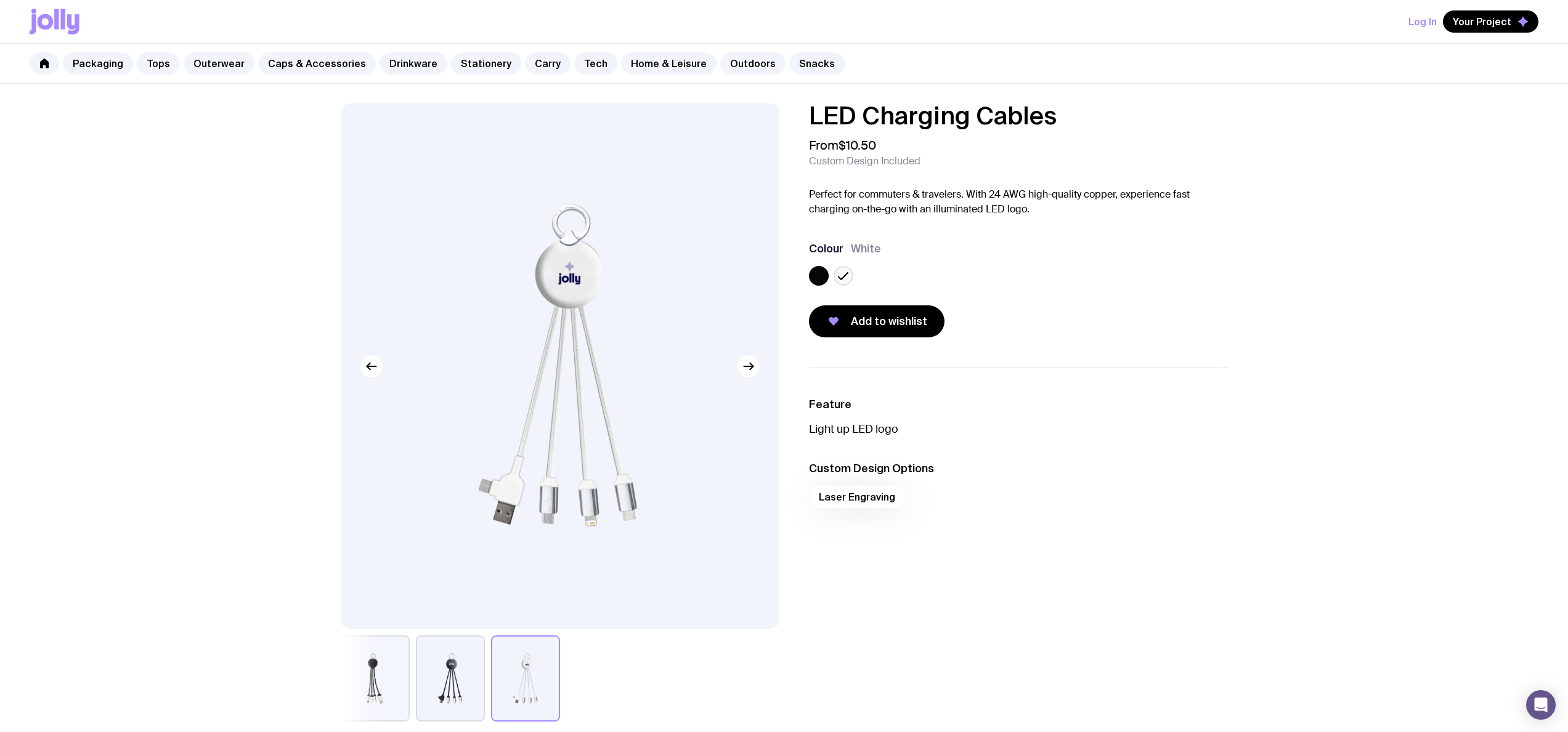
click at [817, 279] on label at bounding box center [818, 276] width 20 height 20
click at [0, 0] on input "radio" at bounding box center [0, 0] width 0 height 0
